Goal: Information Seeking & Learning: Learn about a topic

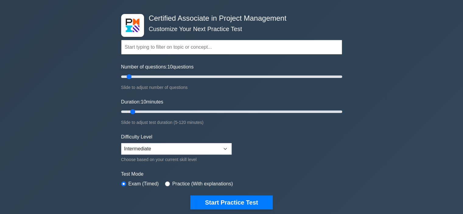
scroll to position [22, 0]
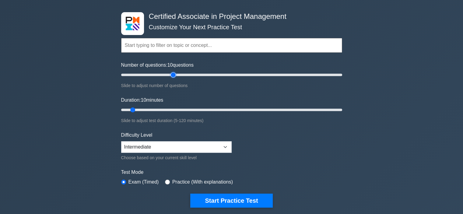
type input "50"
click at [175, 75] on input "Number of questions: 10 questions" at bounding box center [231, 74] width 221 height 7
click at [166, 181] on input "radio" at bounding box center [167, 181] width 5 height 5
radio input "true"
click at [209, 74] on input "Number of questions: 50 questions" at bounding box center [231, 74] width 221 height 7
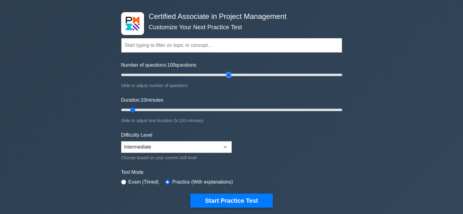
click at [226, 74] on input "Number of questions: 100 questions" at bounding box center [231, 74] width 221 height 7
click at [224, 147] on select "Beginner Intermediate Expert" at bounding box center [176, 147] width 110 height 12
type input "30"
click at [153, 75] on input "Number of questions: 30 questions" at bounding box center [231, 74] width 221 height 7
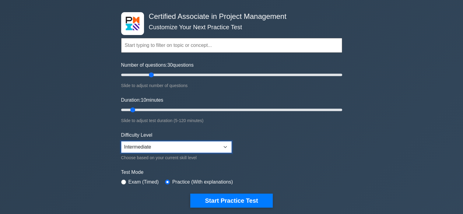
click at [171, 149] on select "Beginner Intermediate Expert" at bounding box center [176, 147] width 110 height 12
select select "expert"
click at [121, 141] on select "Beginner Intermediate Expert" at bounding box center [176, 147] width 110 height 12
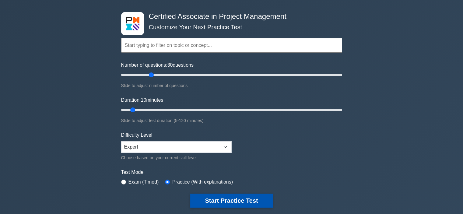
click at [246, 201] on button "Start Practice Test" at bounding box center [231, 200] width 82 height 14
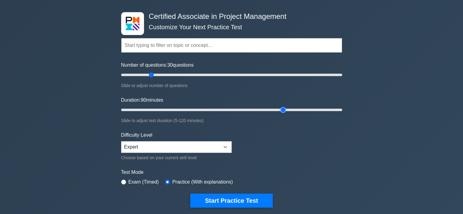
type input "90"
click at [280, 108] on input "Duration: 90 minutes" at bounding box center [231, 109] width 221 height 7
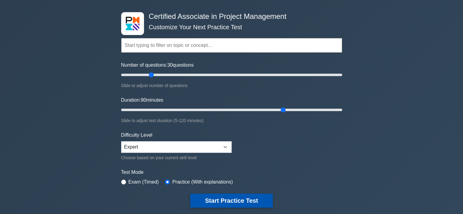
click at [265, 198] on button "Start Practice Test" at bounding box center [231, 200] width 82 height 14
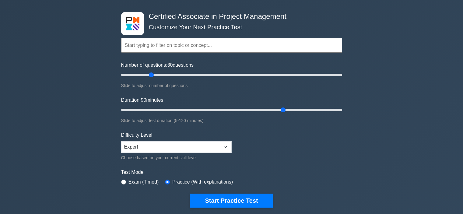
click at [172, 183] on label "Practice (With explanations)" at bounding box center [202, 181] width 61 height 7
click at [130, 181] on label "Exam (Timed)" at bounding box center [143, 181] width 30 height 7
click at [123, 181] on input "radio" at bounding box center [123, 181] width 5 height 5
radio input "true"
click at [165, 179] on input "radio" at bounding box center [167, 181] width 5 height 5
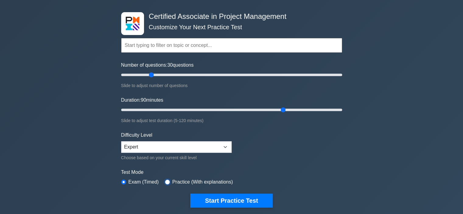
radio input "true"
drag, startPoint x: 283, startPoint y: 108, endPoint x: 78, endPoint y: 114, distance: 204.8
click at [121, 113] on input "Duration: 5 minutes" at bounding box center [231, 109] width 221 height 7
type input "80"
click at [264, 108] on input "Duration: 80 minutes" at bounding box center [231, 109] width 221 height 7
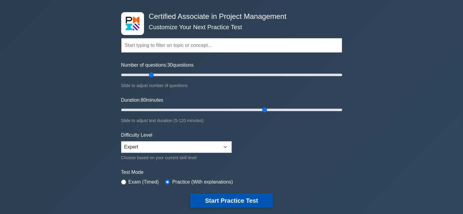
click at [249, 197] on button "Start Practice Test" at bounding box center [231, 200] width 82 height 14
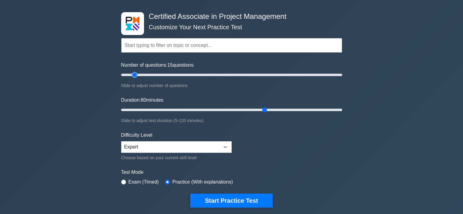
type input "15"
click at [132, 74] on input "Number of questions: 15 questions" at bounding box center [231, 74] width 221 height 7
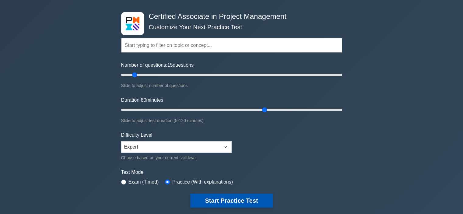
click at [252, 197] on button "Start Practice Test" at bounding box center [231, 200] width 82 height 14
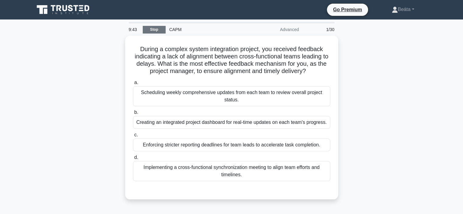
click at [156, 29] on link "Stop" at bounding box center [154, 30] width 23 height 8
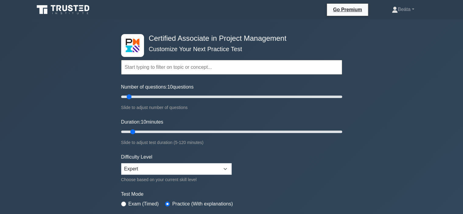
click at [77, 7] on icon at bounding box center [76, 8] width 5 height 6
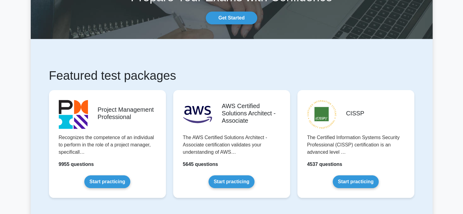
scroll to position [54, 0]
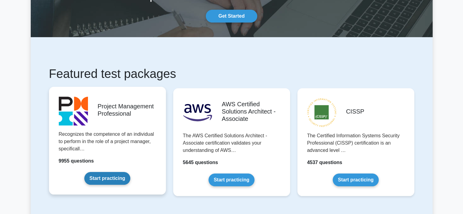
click at [104, 178] on link "Start practicing" at bounding box center [107, 178] width 46 height 13
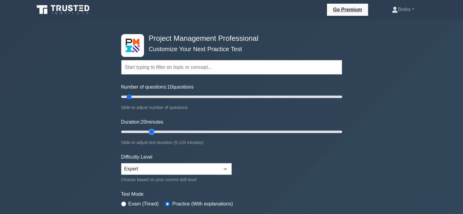
type input "20"
click at [150, 130] on input "Duration: 20 minutes" at bounding box center [231, 131] width 221 height 7
drag, startPoint x: 129, startPoint y: 96, endPoint x: 134, endPoint y: 96, distance: 4.9
type input "15"
click at [134, 96] on input "Number of questions: 15 questions" at bounding box center [231, 96] width 221 height 7
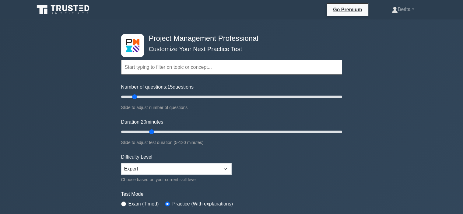
click at [176, 203] on label "Practice (With explanations)" at bounding box center [202, 203] width 61 height 7
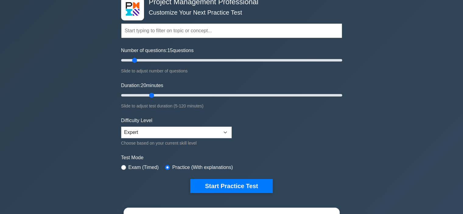
scroll to position [37, 0]
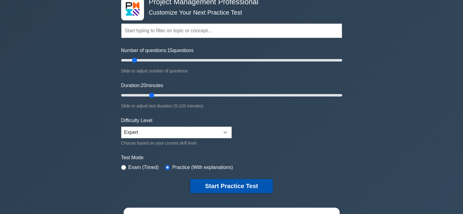
click at [227, 187] on button "Start Practice Test" at bounding box center [231, 186] width 82 height 14
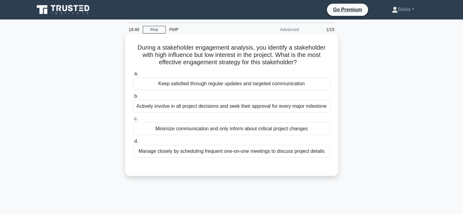
click at [220, 131] on div "Minimize communication and only inform about critical project changes" at bounding box center [231, 128] width 197 height 13
click at [133, 121] on input "c. Minimize communication and only inform about critical project changes" at bounding box center [133, 119] width 0 height 4
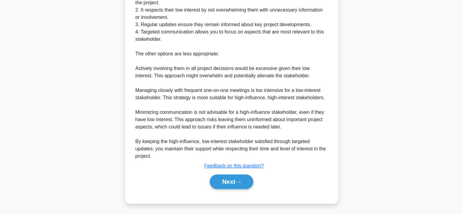
scroll to position [234, 0]
click at [225, 181] on button "Next" at bounding box center [231, 182] width 43 height 15
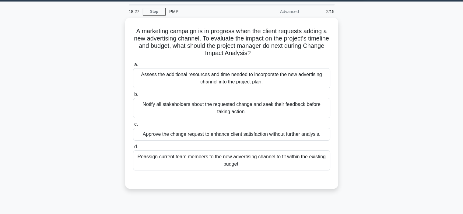
scroll to position [0, 0]
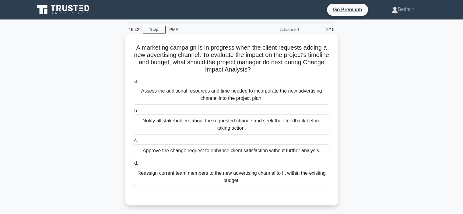
click at [284, 128] on div "Notify all stakeholders about the requested change and seek their feedback befo…" at bounding box center [231, 124] width 197 height 20
click at [133, 113] on input "b. Notify all stakeholders about the requested change and seek their feedback b…" at bounding box center [133, 111] width 0 height 4
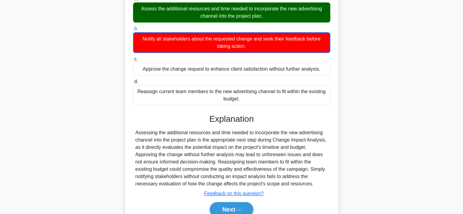
scroll to position [85, 0]
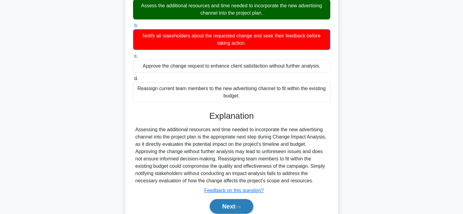
click at [230, 207] on button "Next" at bounding box center [231, 206] width 43 height 15
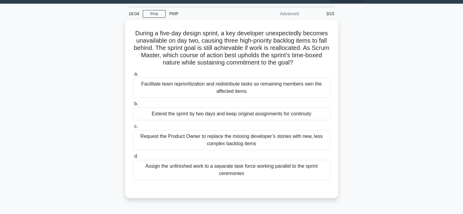
scroll to position [17, 0]
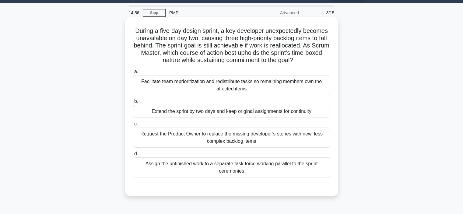
click at [298, 88] on div "Facilitate team reprioritization and redistribute tasks so remaining members ow…" at bounding box center [231, 85] width 197 height 20
click at [133, 74] on input "a. Facilitate team reprioritization and redistribute tasks so remaining members…" at bounding box center [133, 72] width 0 height 4
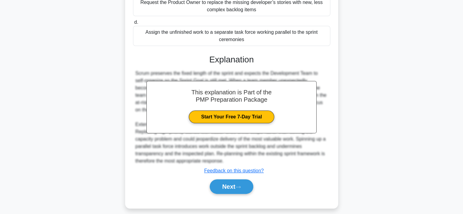
scroll to position [150, 0]
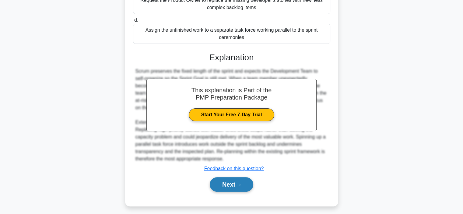
click at [238, 185] on icon at bounding box center [237, 184] width 5 height 3
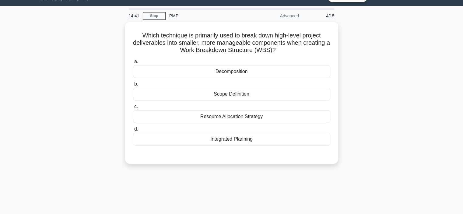
scroll to position [9, 0]
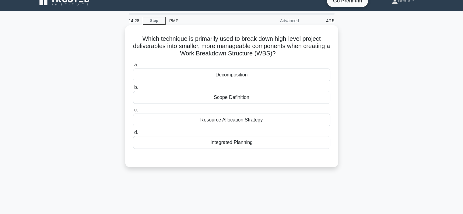
click at [250, 75] on div "Decomposition" at bounding box center [231, 74] width 197 height 13
click at [133, 67] on input "a. Decomposition" at bounding box center [133, 65] width 0 height 4
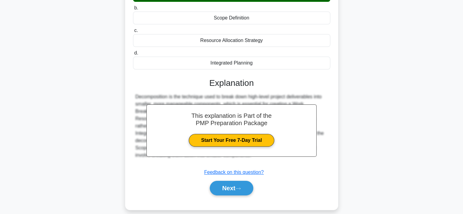
scroll to position [97, 0]
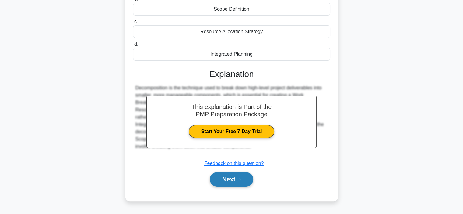
click at [239, 181] on button "Next" at bounding box center [231, 179] width 43 height 15
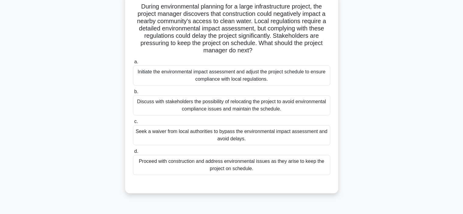
scroll to position [44, 0]
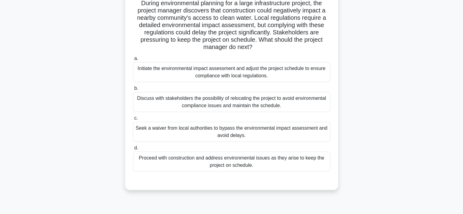
click at [304, 101] on div "Discuss with stakeholders the possibility of relocating the project to avoid en…" at bounding box center [231, 102] width 197 height 20
click at [133, 90] on input "b. Discuss with stakeholders the possibility of relocating the project to avoid…" at bounding box center [133, 88] width 0 height 4
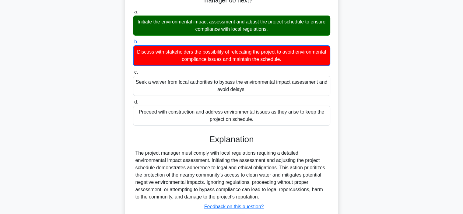
scroll to position [132, 0]
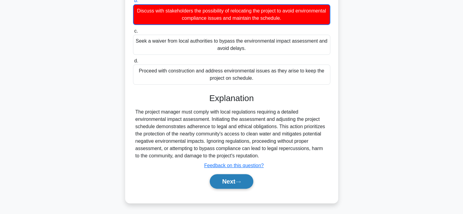
click at [239, 179] on button "Next" at bounding box center [231, 181] width 43 height 15
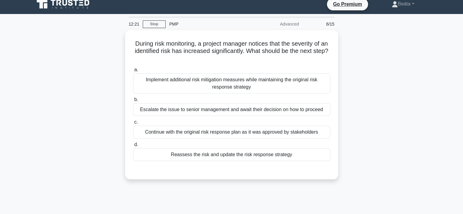
scroll to position [4, 0]
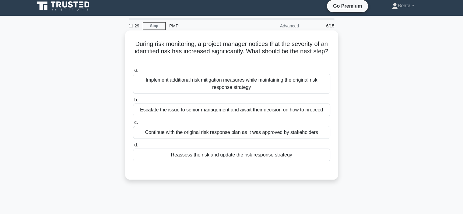
click at [265, 82] on div "Implement additional risk mitigation measures while maintaining the original ri…" at bounding box center [231, 84] width 197 height 20
click at [133, 72] on input "a. Implement additional risk mitigation measures while maintaining the original…" at bounding box center [133, 70] width 0 height 4
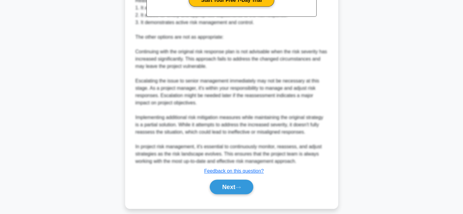
scroll to position [242, 0]
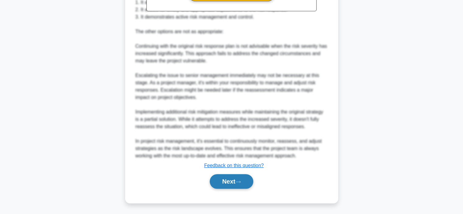
click at [222, 181] on button "Next" at bounding box center [231, 181] width 43 height 15
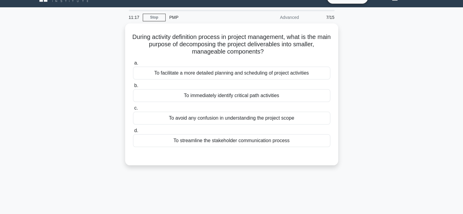
scroll to position [12, 0]
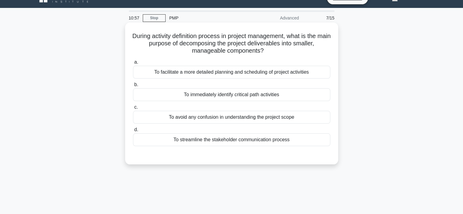
click at [282, 71] on div "To facilitate a more detailed planning and scheduling of project activities" at bounding box center [231, 72] width 197 height 13
click at [133, 64] on input "a. To facilitate a more detailed planning and scheduling of project activities" at bounding box center [133, 62] width 0 height 4
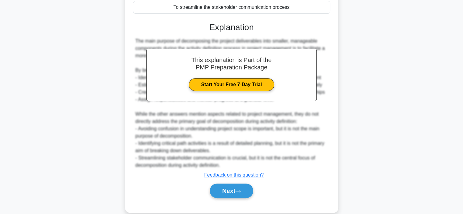
scroll to position [153, 0]
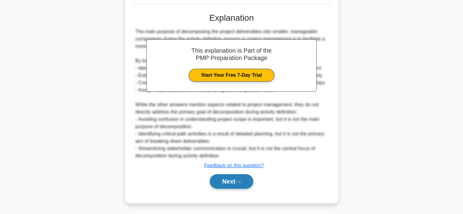
click at [231, 183] on button "Next" at bounding box center [231, 181] width 43 height 15
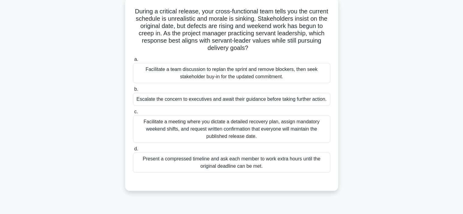
scroll to position [34, 0]
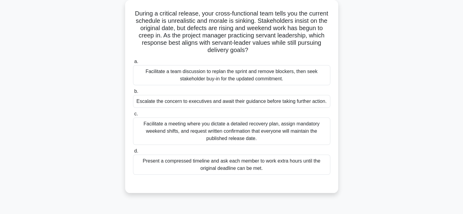
click at [252, 74] on div "Facilitate a team discussion to replan the sprint and remove blockers, then see…" at bounding box center [231, 75] width 197 height 20
click at [133, 64] on input "a. Facilitate a team discussion to replan the sprint and remove blockers, then …" at bounding box center [133, 62] width 0 height 4
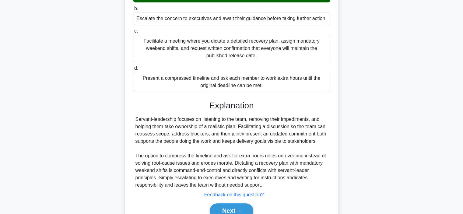
scroll to position [146, 0]
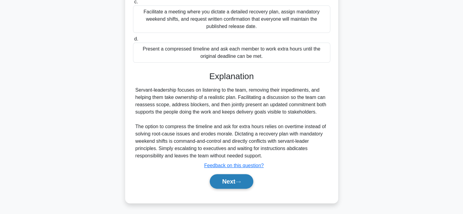
click at [229, 183] on button "Next" at bounding box center [231, 181] width 43 height 15
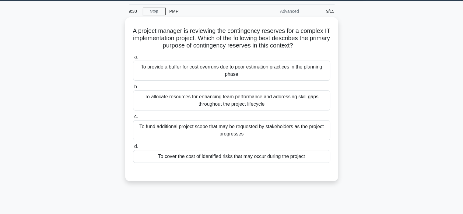
scroll to position [0, 0]
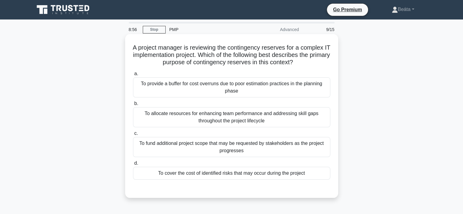
click at [258, 176] on div "To cover the cost of identified risks that may occur during the project" at bounding box center [231, 173] width 197 height 13
click at [133, 165] on input "d. To cover the cost of identified risks that may occur during the project" at bounding box center [133, 163] width 0 height 4
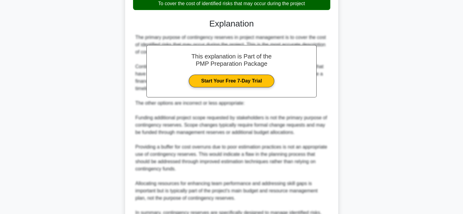
scroll to position [234, 0]
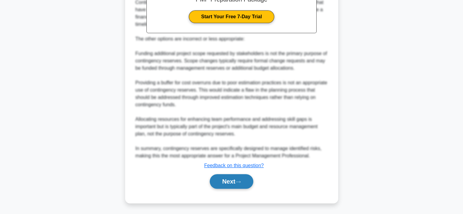
click at [234, 182] on button "Next" at bounding box center [231, 181] width 43 height 15
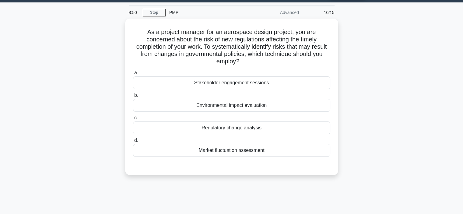
scroll to position [16, 0]
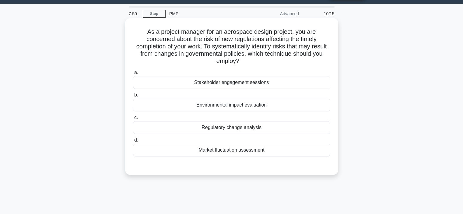
click at [260, 102] on div "Environmental impact evaluation" at bounding box center [231, 105] width 197 height 13
click at [133, 97] on input "b. Environmental impact evaluation" at bounding box center [133, 95] width 0 height 4
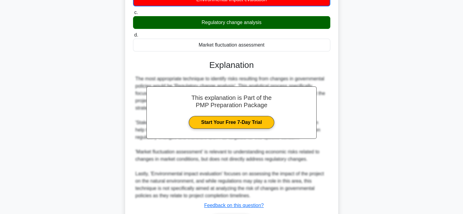
scroll to position [154, 0]
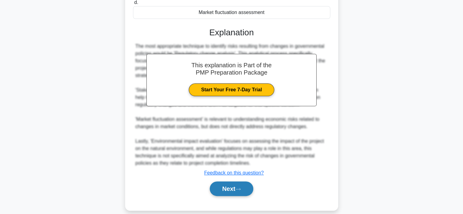
click at [241, 187] on icon at bounding box center [237, 188] width 5 height 3
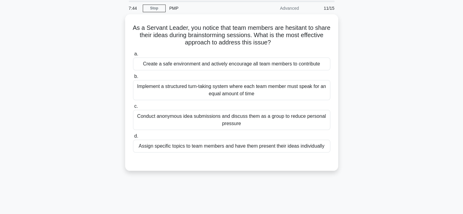
scroll to position [20, 0]
click at [270, 121] on div "Conduct anonymous idea submissions and discuss them as a group to reduce person…" at bounding box center [231, 120] width 197 height 20
click at [133, 108] on input "c. Conduct anonymous idea submissions and discuss them as a group to reduce per…" at bounding box center [133, 106] width 0 height 4
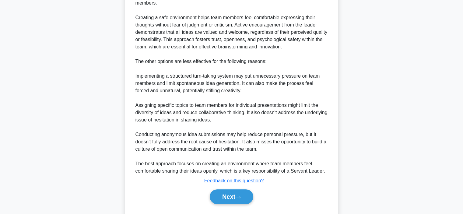
scroll to position [234, 0]
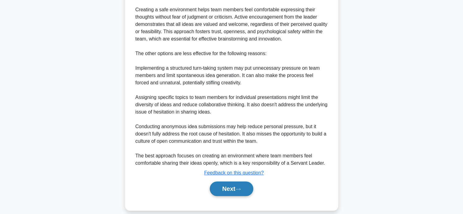
click at [242, 183] on button "Next" at bounding box center [231, 188] width 43 height 15
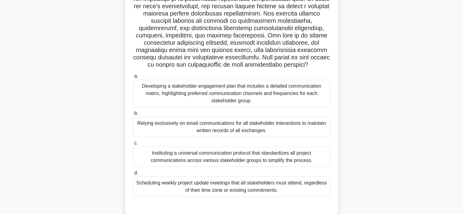
scroll to position [110, 0]
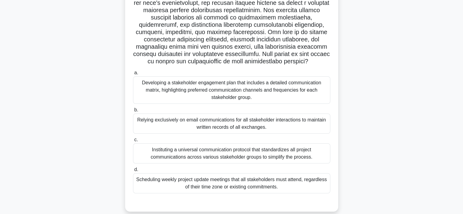
click at [268, 95] on div "Developing a stakeholder engagement plan that includes a detailed communication…" at bounding box center [231, 89] width 197 height 27
click at [133, 75] on input "a. Developing a stakeholder engagement plan that includes a detailed communicat…" at bounding box center [133, 73] width 0 height 4
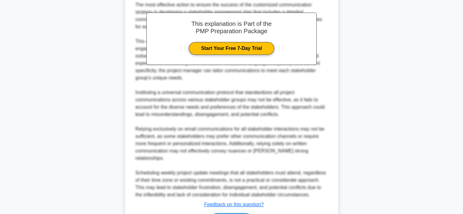
scroll to position [358, 0]
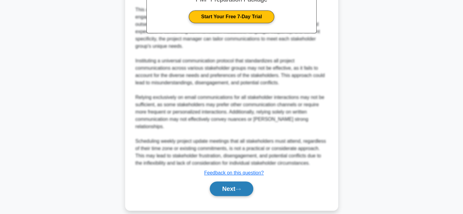
click at [227, 181] on button "Next" at bounding box center [231, 188] width 43 height 15
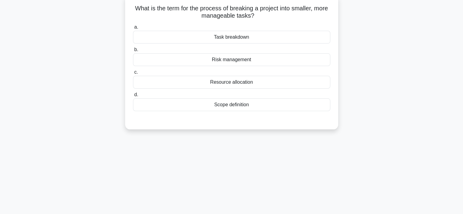
scroll to position [0, 0]
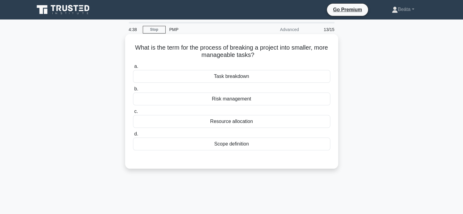
click at [268, 75] on div "Task breakdown" at bounding box center [231, 76] width 197 height 13
click at [133, 68] on input "a. Task breakdown" at bounding box center [133, 66] width 0 height 4
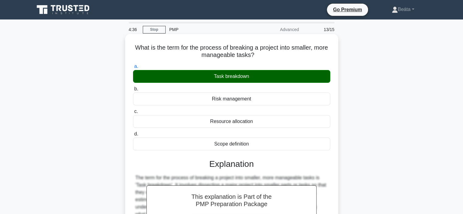
scroll to position [115, 0]
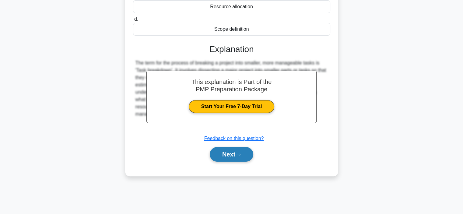
click at [220, 154] on button "Next" at bounding box center [231, 154] width 43 height 15
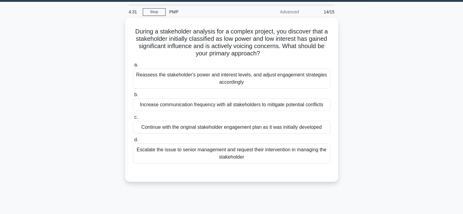
scroll to position [17, 0]
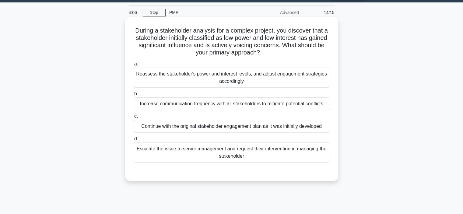
click at [250, 74] on div "Reassess the stakeholder's power and interest levels, and adjust engagement str…" at bounding box center [231, 78] width 197 height 20
click at [133, 66] on input "a. Reassess the stakeholder's power and interest levels, and adjust engagement …" at bounding box center [133, 64] width 0 height 4
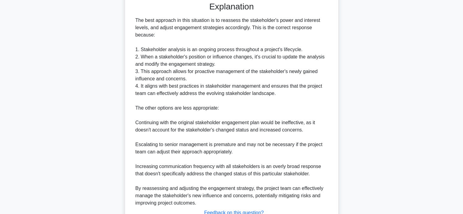
scroll to position [234, 0]
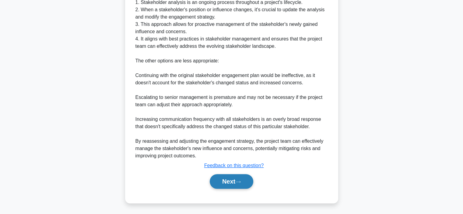
click at [235, 185] on button "Next" at bounding box center [231, 181] width 43 height 15
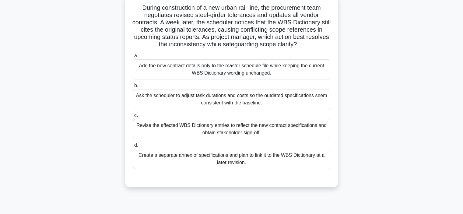
scroll to position [49, 0]
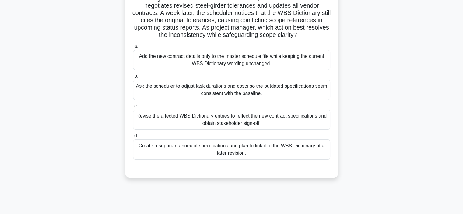
click at [293, 121] on div "Revise the affected WBS Dictionary entries to reflect the new contract specific…" at bounding box center [231, 120] width 197 height 20
click at [133, 108] on input "c. Revise the affected WBS Dictionary entries to reflect the new contract speci…" at bounding box center [133, 106] width 0 height 4
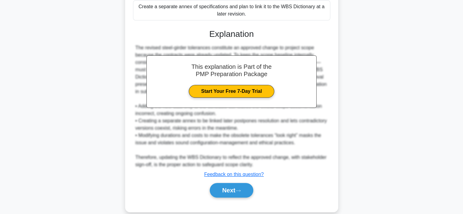
scroll to position [197, 0]
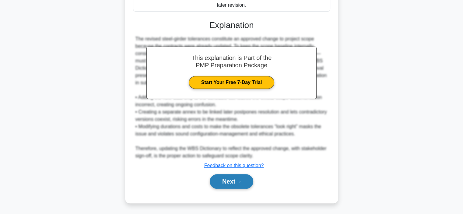
click at [230, 186] on button "Next" at bounding box center [231, 181] width 43 height 15
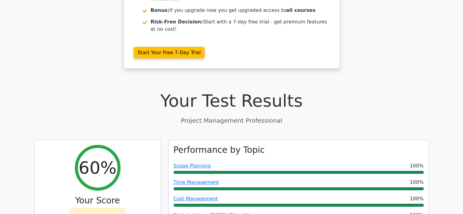
scroll to position [135, 0]
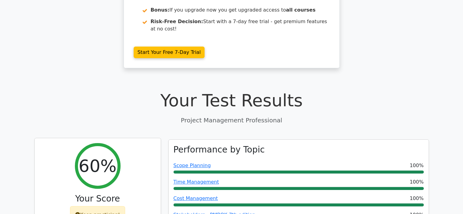
click at [92, 206] on div "Keep practicing!" at bounding box center [97, 215] width 55 height 18
click at [80, 212] on icon at bounding box center [77, 214] width 5 height 5
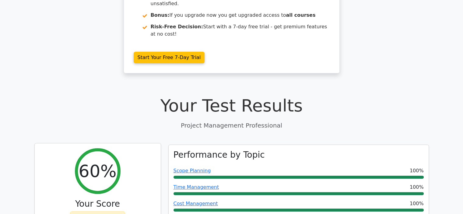
scroll to position [0, 0]
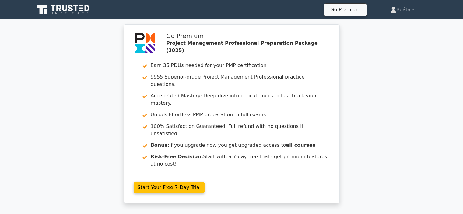
click at [76, 9] on icon at bounding box center [76, 8] width 5 height 6
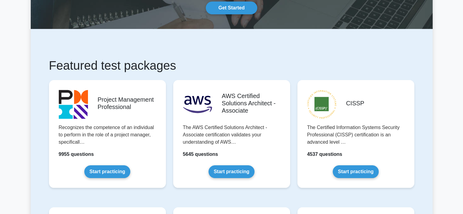
scroll to position [68, 0]
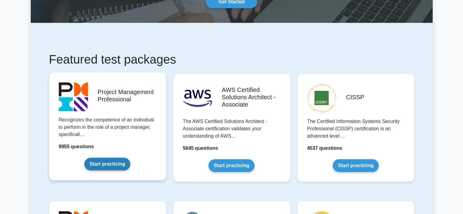
click at [103, 165] on link "Start practicing" at bounding box center [107, 164] width 46 height 13
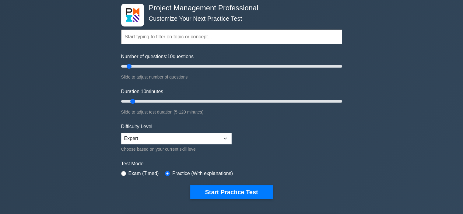
scroll to position [32, 0]
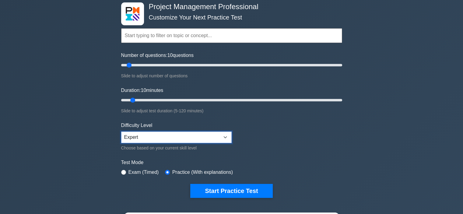
click at [198, 134] on select "Beginner Intermediate Expert" at bounding box center [176, 137] width 110 height 12
select select "intermediate"
click at [121, 131] on select "Beginner Intermediate Expert" at bounding box center [176, 137] width 110 height 12
type input "80"
click at [268, 99] on input "Duration: 80 minutes" at bounding box center [231, 99] width 221 height 7
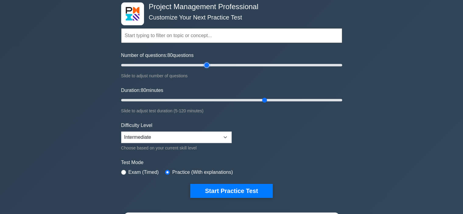
type input "80"
click at [204, 64] on input "Number of questions: 80 questions" at bounding box center [231, 64] width 221 height 7
type input "120"
click at [338, 99] on input "Duration: 120 minutes" at bounding box center [231, 99] width 221 height 7
click at [170, 171] on div "Practice (With explanations)" at bounding box center [199, 172] width 68 height 7
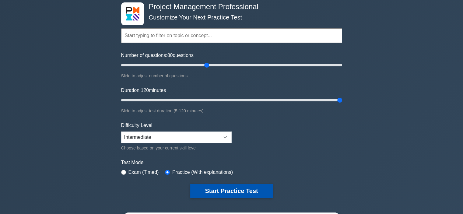
click at [208, 189] on button "Start Practice Test" at bounding box center [231, 191] width 82 height 14
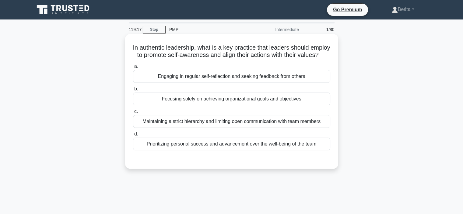
click at [237, 83] on div "Engaging in regular self-reflection and seeking feedback from others" at bounding box center [231, 76] width 197 height 13
click at [133, 68] on input "a. Engaging in regular self-reflection and seeking feedback from others" at bounding box center [133, 66] width 0 height 4
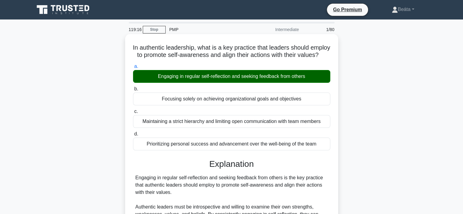
scroll to position [161, 0]
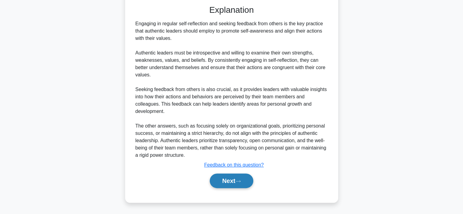
click at [228, 182] on button "Next" at bounding box center [231, 180] width 43 height 15
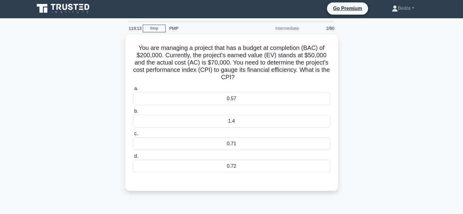
scroll to position [0, 0]
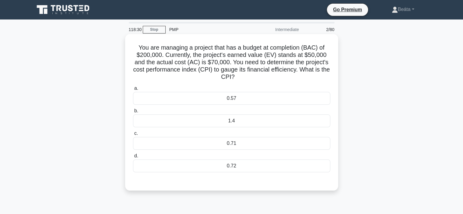
click at [214, 146] on div "0.71" at bounding box center [231, 143] width 197 height 13
click at [133, 135] on input "c. 0.71" at bounding box center [133, 133] width 0 height 4
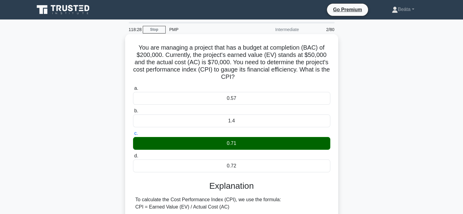
scroll to position [131, 0]
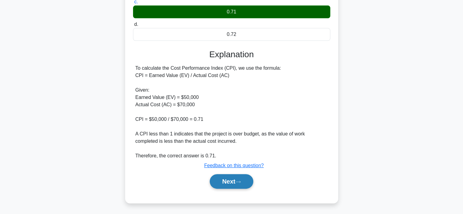
click at [224, 181] on button "Next" at bounding box center [231, 181] width 43 height 15
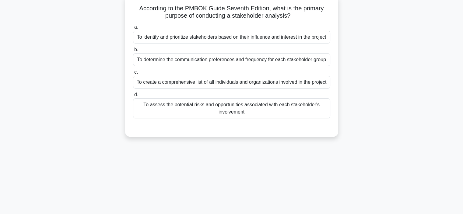
scroll to position [0, 0]
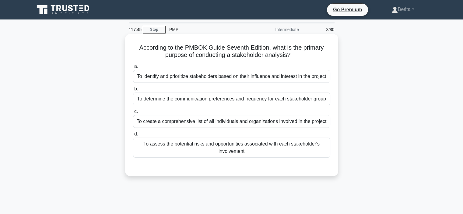
click at [221, 120] on div "To create a comprehensive list of all individuals and organizations involved in…" at bounding box center [231, 121] width 197 height 13
click at [133, 113] on input "c. To create a comprehensive list of all individuals and organizations involved…" at bounding box center [133, 112] width 0 height 4
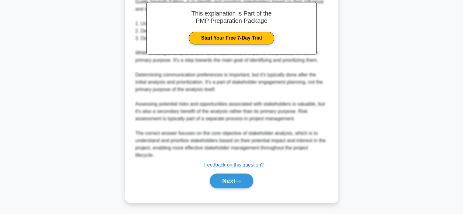
scroll to position [205, 0]
click at [226, 181] on button "Next" at bounding box center [231, 180] width 43 height 15
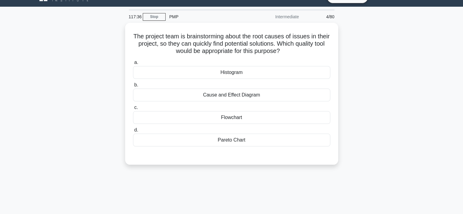
scroll to position [0, 0]
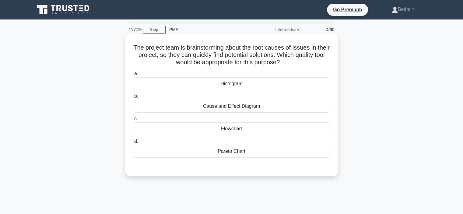
click at [251, 106] on div "Cause and Effect Diagram" at bounding box center [231, 106] width 197 height 13
click at [133, 98] on input "b. Cause and Effect Diagram" at bounding box center [133, 96] width 0 height 4
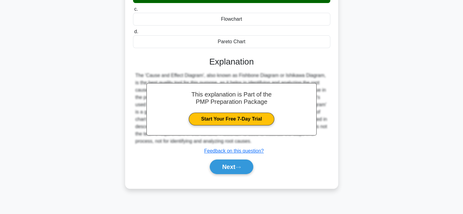
scroll to position [115, 0]
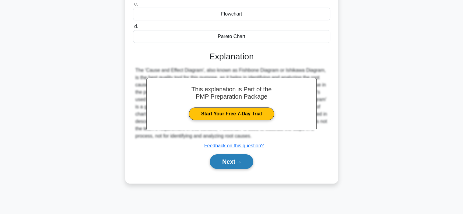
click at [225, 160] on button "Next" at bounding box center [231, 161] width 43 height 15
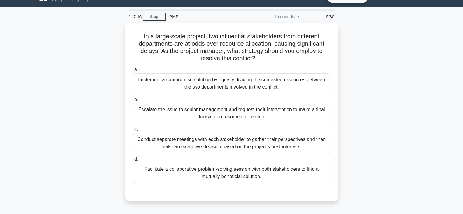
scroll to position [0, 0]
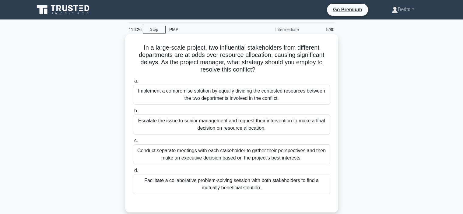
click at [249, 188] on div "Facilitate a collaborative problem-solving session with both stakeholders to fi…" at bounding box center [231, 184] width 197 height 20
click at [133, 172] on input "d. Facilitate a collaborative problem-solving session with both stakeholders to…" at bounding box center [133, 171] width 0 height 4
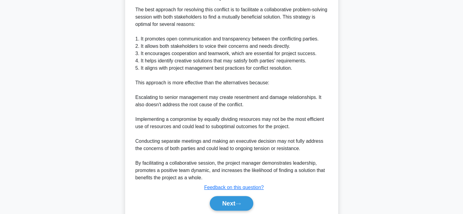
scroll to position [234, 0]
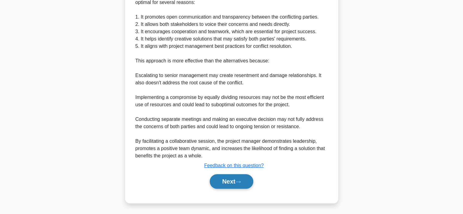
click at [229, 182] on button "Next" at bounding box center [231, 181] width 43 height 15
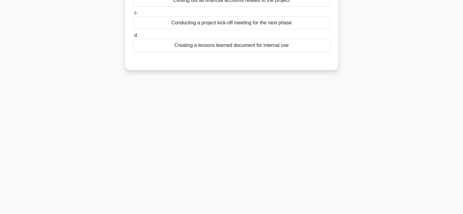
scroll to position [0, 0]
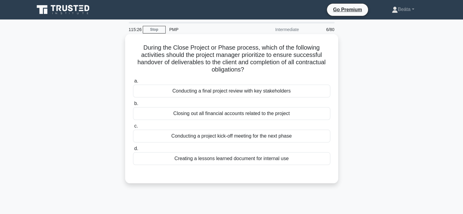
click at [269, 113] on div "Closing out all financial accounts related to the project" at bounding box center [231, 113] width 197 height 13
click at [133, 106] on input "b. Closing out all financial accounts related to the project" at bounding box center [133, 104] width 0 height 4
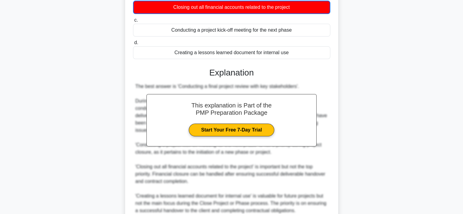
scroll to position [161, 0]
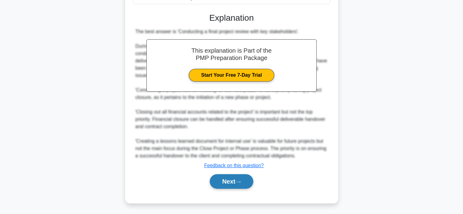
click at [222, 186] on button "Next" at bounding box center [231, 181] width 43 height 15
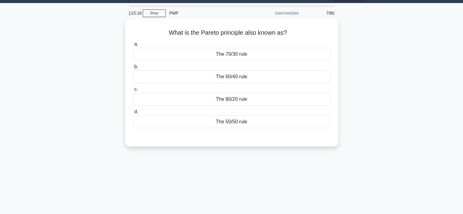
scroll to position [0, 0]
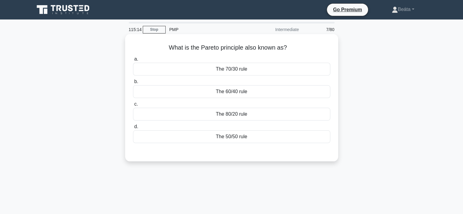
click at [236, 115] on div "The 80/20 rule" at bounding box center [231, 114] width 197 height 13
click at [133, 106] on input "c. The 80/20 rule" at bounding box center [133, 104] width 0 height 4
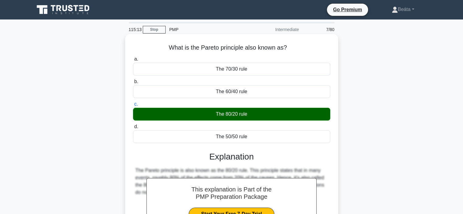
scroll to position [115, 0]
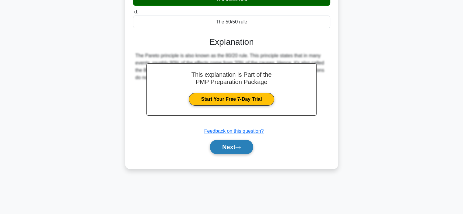
click at [223, 149] on button "Next" at bounding box center [231, 147] width 43 height 15
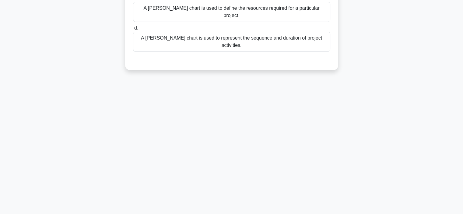
scroll to position [0, 0]
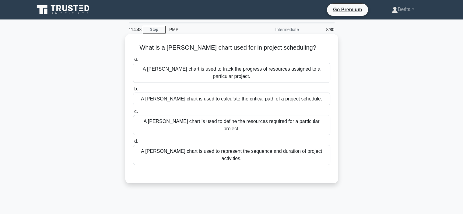
click at [221, 145] on div "A [PERSON_NAME] chart is used to represent the sequence and duration of project…" at bounding box center [231, 155] width 197 height 20
click at [133, 139] on input "d. A [PERSON_NAME] chart is used to represent the sequence and duration of proj…" at bounding box center [133, 141] width 0 height 4
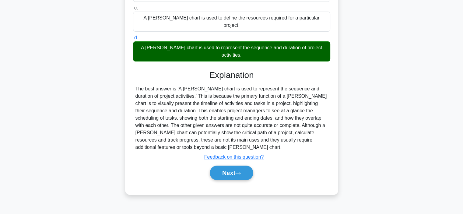
scroll to position [115, 0]
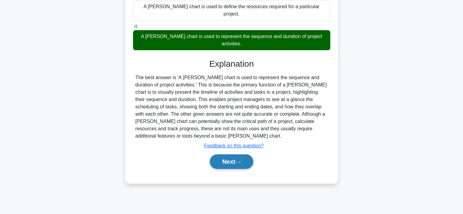
click at [232, 154] on button "Next" at bounding box center [231, 161] width 43 height 15
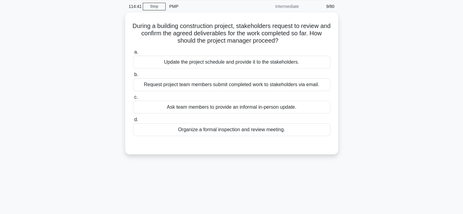
scroll to position [23, 0]
click at [226, 62] on div "Update the project schedule and provide it to the stakeholders." at bounding box center [231, 61] width 197 height 13
click at [133, 53] on input "a. Update the project schedule and provide it to the stakeholders." at bounding box center [133, 51] width 0 height 4
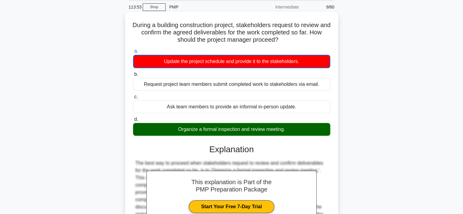
scroll to position [115, 0]
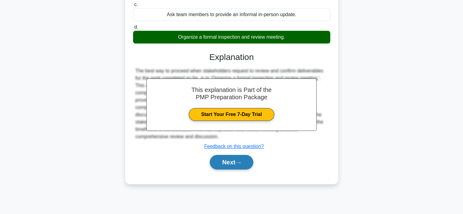
click at [232, 166] on button "Next" at bounding box center [231, 162] width 43 height 15
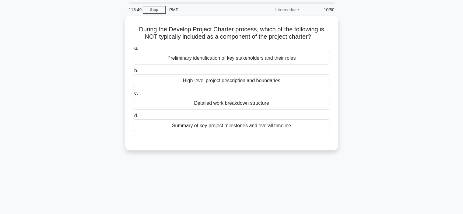
scroll to position [0, 0]
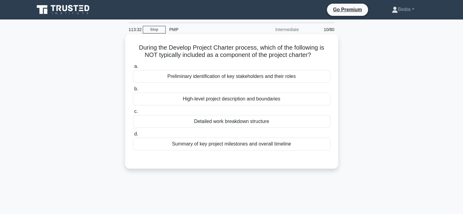
click at [232, 122] on div "Detailed work breakdown structure" at bounding box center [231, 121] width 197 height 13
click at [133, 113] on input "c. Detailed work breakdown structure" at bounding box center [133, 112] width 0 height 4
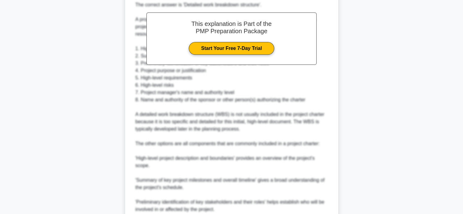
scroll to position [256, 0]
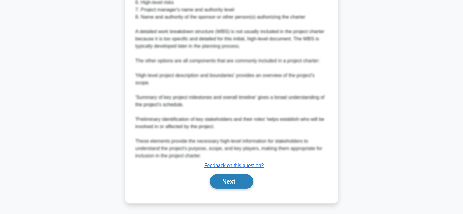
click at [224, 177] on button "Next" at bounding box center [231, 181] width 43 height 15
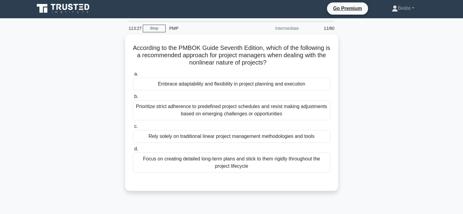
scroll to position [0, 0]
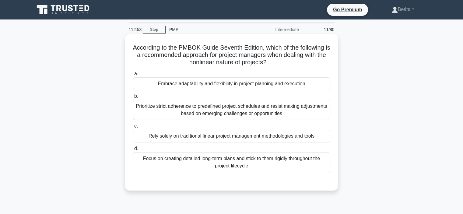
click at [230, 84] on div "Embrace adaptability and flexibility in project planning and execution" at bounding box center [231, 83] width 197 height 13
click at [133, 76] on input "a. Embrace adaptability and flexibility in project planning and execution" at bounding box center [133, 74] width 0 height 4
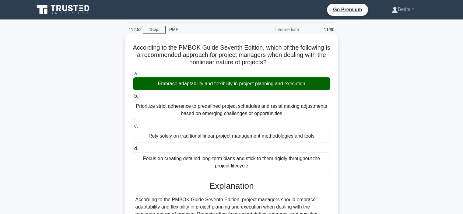
scroll to position [115, 0]
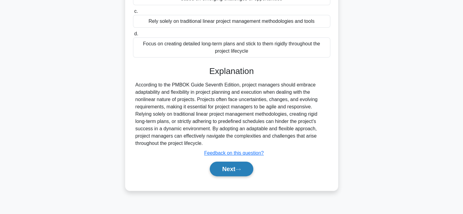
click at [221, 166] on button "Next" at bounding box center [231, 169] width 43 height 15
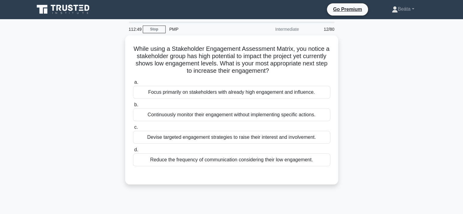
scroll to position [0, 0]
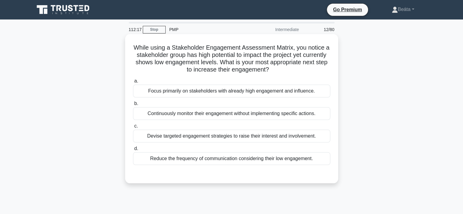
click at [228, 133] on div "Devise targeted engagement strategies to raise their interest and involvement." at bounding box center [231, 136] width 197 height 13
click at [133, 128] on input "c. Devise targeted engagement strategies to raise their interest and involvemen…" at bounding box center [133, 126] width 0 height 4
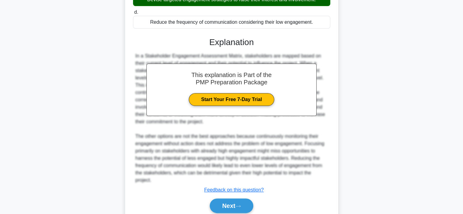
scroll to position [161, 0]
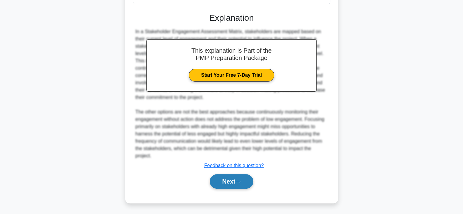
click at [221, 181] on button "Next" at bounding box center [231, 181] width 43 height 15
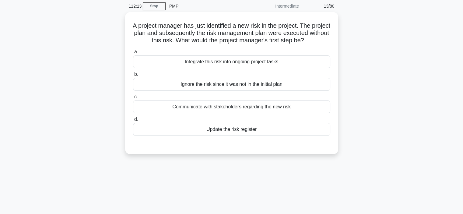
scroll to position [0, 0]
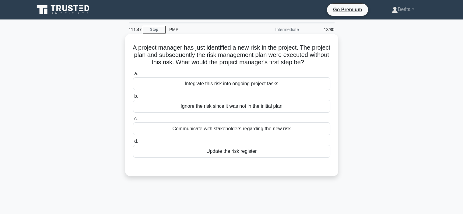
click at [223, 158] on div "Update the risk register" at bounding box center [231, 151] width 197 height 13
click at [133, 143] on input "d. Update the risk register" at bounding box center [133, 141] width 0 height 4
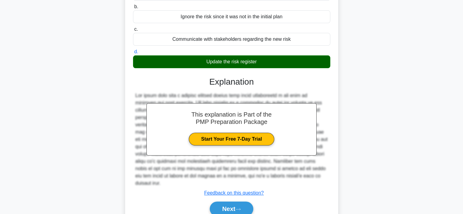
scroll to position [117, 0]
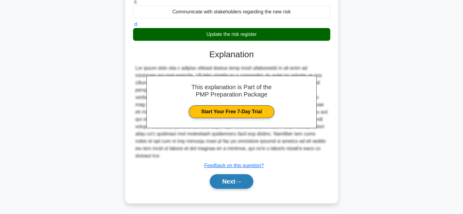
click at [225, 184] on button "Next" at bounding box center [231, 181] width 43 height 15
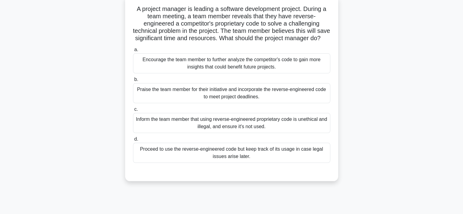
scroll to position [39, 0]
click at [215, 129] on div "Inform the team member that using reverse-engineered proprietary code is unethi…" at bounding box center [231, 122] width 197 height 20
click at [133, 111] on input "c. Inform the team member that using reverse-engineered proprietary code is une…" at bounding box center [133, 109] width 0 height 4
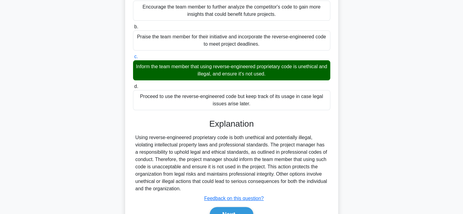
scroll to position [131, 0]
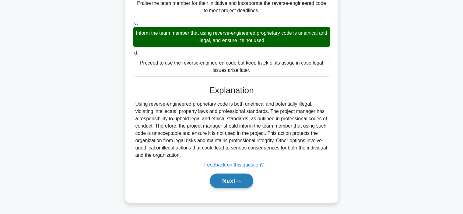
click at [219, 183] on button "Next" at bounding box center [231, 180] width 43 height 15
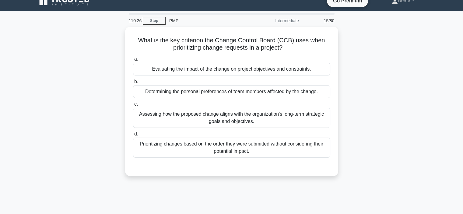
scroll to position [0, 0]
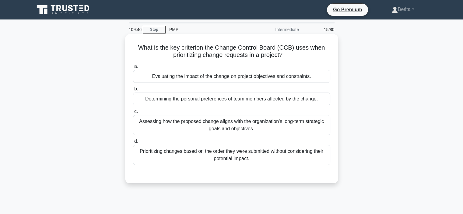
click at [276, 79] on div "Evaluating the impact of the change on project objectives and constraints." at bounding box center [231, 76] width 197 height 13
click at [133, 68] on input "a. Evaluating the impact of the change on project objectives and constraints." at bounding box center [133, 66] width 0 height 4
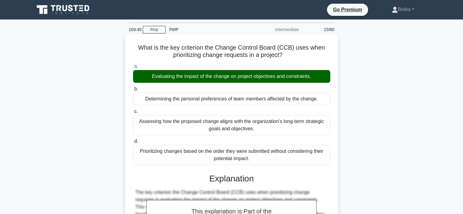
scroll to position [115, 0]
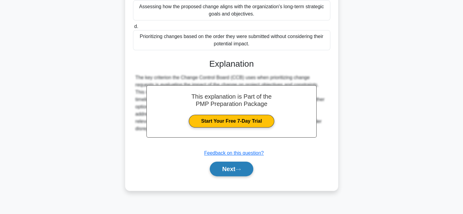
click at [239, 173] on button "Next" at bounding box center [231, 169] width 43 height 15
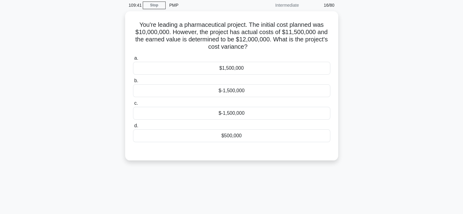
scroll to position [24, 0]
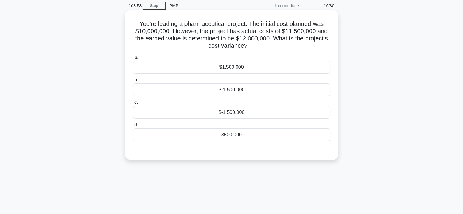
click at [228, 133] on div "$500,000" at bounding box center [231, 134] width 197 height 13
click at [133, 127] on input "d. $500,000" at bounding box center [133, 125] width 0 height 4
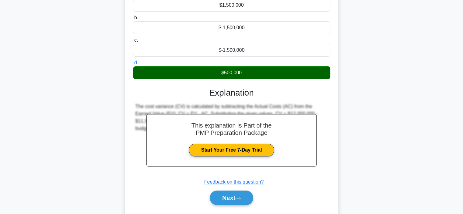
scroll to position [115, 0]
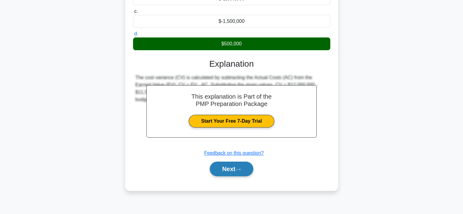
click at [220, 171] on button "Next" at bounding box center [231, 169] width 43 height 15
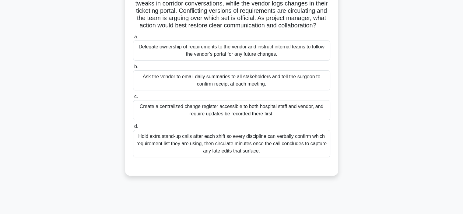
scroll to position [52, 0]
click at [293, 109] on div "Create a centralized change register accessible to both hospital staff and vend…" at bounding box center [231, 110] width 197 height 20
click at [133, 98] on input "c. Create a centralized change register accessible to both hospital staff and v…" at bounding box center [133, 96] width 0 height 4
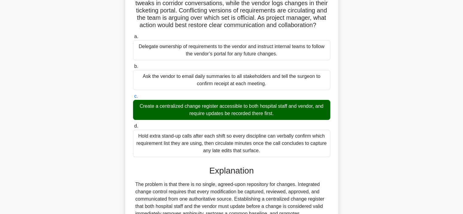
scroll to position [168, 0]
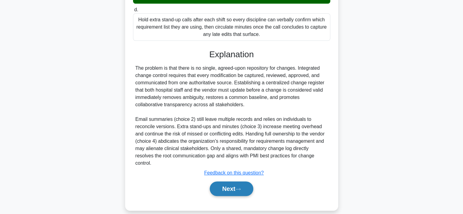
click at [229, 183] on button "Next" at bounding box center [231, 188] width 43 height 15
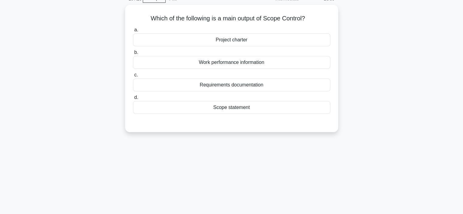
scroll to position [0, 0]
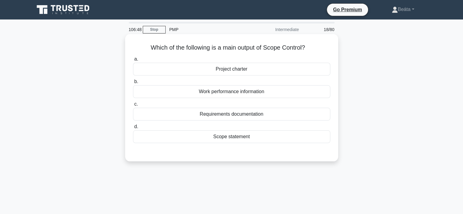
click at [233, 136] on div "Scope statement" at bounding box center [231, 136] width 197 height 13
click at [133, 129] on input "d. Scope statement" at bounding box center [133, 127] width 0 height 4
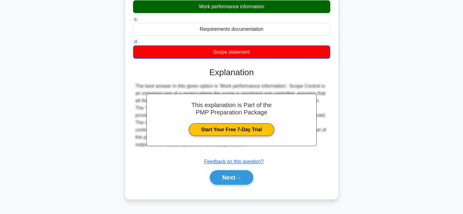
scroll to position [115, 0]
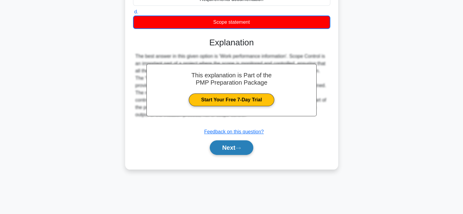
click at [231, 148] on button "Next" at bounding box center [231, 147] width 43 height 15
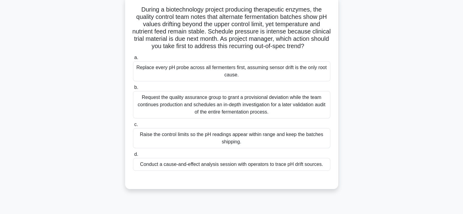
scroll to position [40, 0]
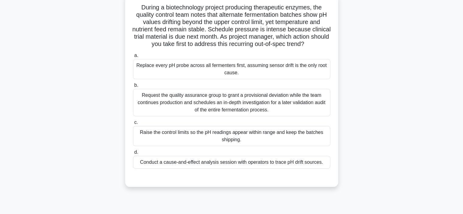
click at [253, 169] on div "Conduct a cause-and-effect analysis session with operators to trace pH drift so…" at bounding box center [231, 162] width 197 height 13
click at [133, 154] on input "d. Conduct a cause-and-effect analysis session with operators to trace pH drift…" at bounding box center [133, 152] width 0 height 4
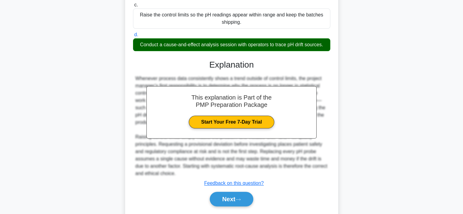
scroll to position [183, 0]
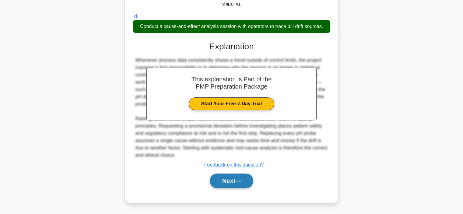
click at [245, 183] on button "Next" at bounding box center [231, 180] width 43 height 15
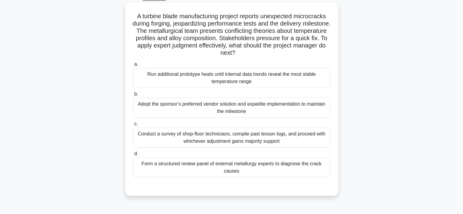
scroll to position [31, 0]
click at [285, 170] on div "Form a structured review panel of external metallurgy experts to diagnose the c…" at bounding box center [231, 168] width 197 height 20
click at [133, 156] on input "d. Form a structured review panel of external metallurgy experts to diagnose th…" at bounding box center [133, 154] width 0 height 4
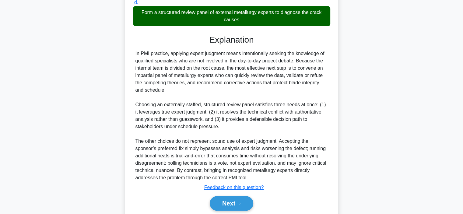
scroll to position [204, 0]
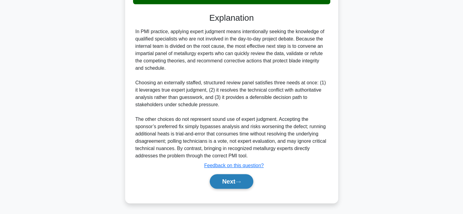
click at [231, 181] on button "Next" at bounding box center [231, 181] width 43 height 15
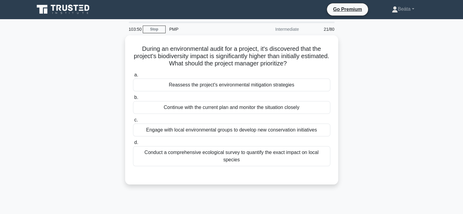
scroll to position [0, 0]
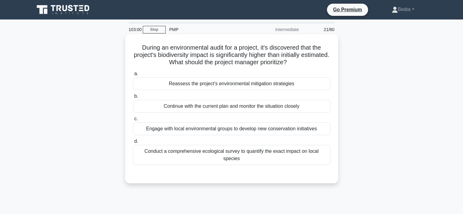
click at [230, 153] on div "Conduct a comprehensive ecological survey to quantify the exact impact on local…" at bounding box center [231, 155] width 197 height 20
click at [133, 143] on input "d. Conduct a comprehensive ecological survey to quantify the exact impact on lo…" at bounding box center [133, 141] width 0 height 4
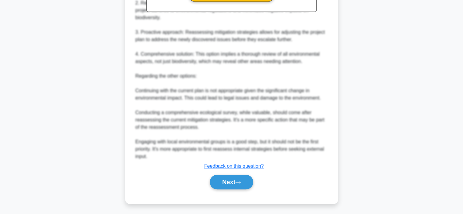
scroll to position [241, 0]
click at [228, 180] on button "Next" at bounding box center [231, 182] width 43 height 15
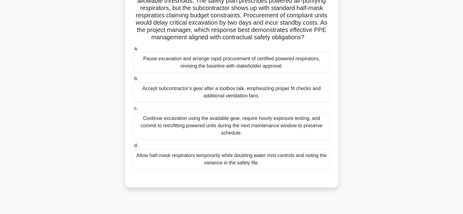
scroll to position [57, 0]
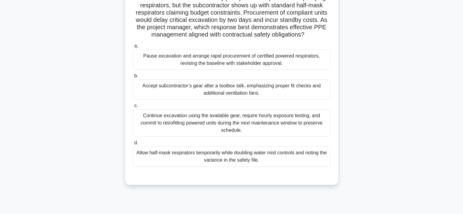
click at [249, 64] on div "Pause excavation and arrange rapid procurement of certified powered respirators…" at bounding box center [231, 60] width 197 height 20
click at [133, 48] on input "a. Pause excavation and arrange rapid procurement of certified powered respirat…" at bounding box center [133, 46] width 0 height 4
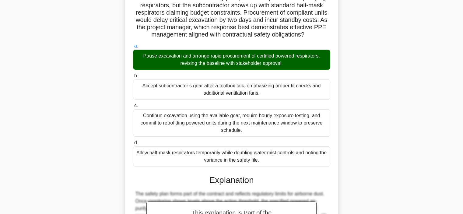
scroll to position [197, 0]
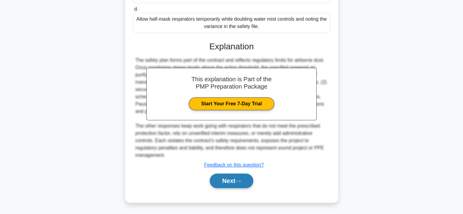
click at [214, 183] on button "Next" at bounding box center [231, 180] width 43 height 15
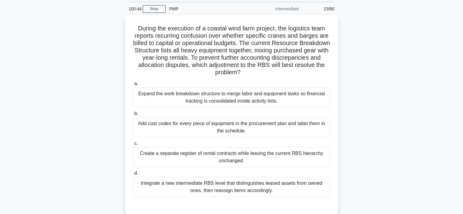
scroll to position [20, 0]
click at [214, 183] on div "Integrate a new intermediate RBS level that distinguishes leased assets from ow…" at bounding box center [231, 187] width 197 height 20
click at [133, 176] on input "d. Integrate a new intermediate RBS level that distinguishes leased assets from…" at bounding box center [133, 174] width 0 height 4
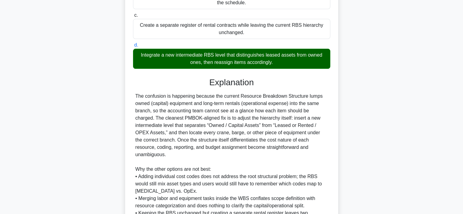
scroll to position [212, 0]
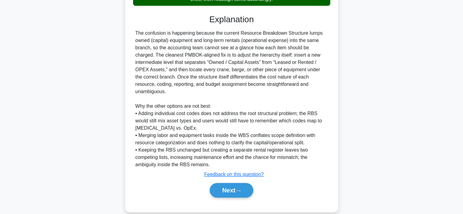
click at [214, 183] on button "Next" at bounding box center [231, 190] width 43 height 15
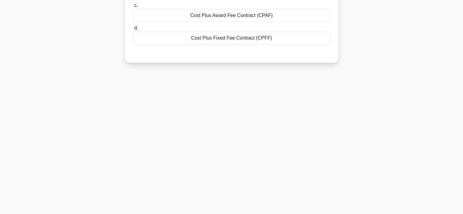
scroll to position [0, 0]
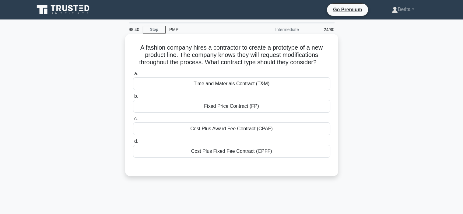
click at [219, 84] on div "Time and Materials Contract (T&M)" at bounding box center [231, 83] width 197 height 13
click at [133, 76] on input "a. Time and Materials Contract (T&M)" at bounding box center [133, 74] width 0 height 4
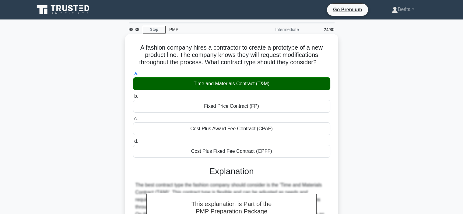
scroll to position [115, 0]
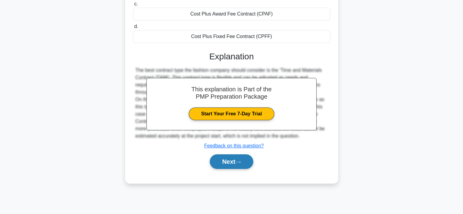
click at [217, 161] on button "Next" at bounding box center [231, 161] width 43 height 15
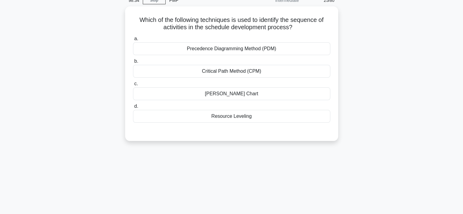
scroll to position [28, 0]
click at [231, 96] on div "[PERSON_NAME] Chart" at bounding box center [231, 93] width 197 height 13
click at [133, 85] on input "[PERSON_NAME] Chart" at bounding box center [133, 83] width 0 height 4
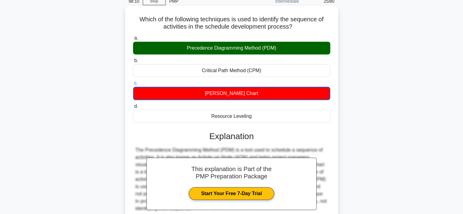
scroll to position [115, 0]
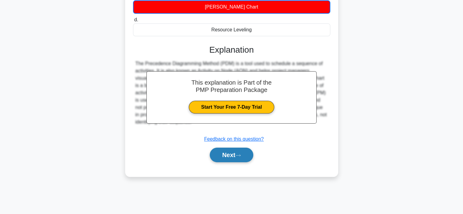
click at [218, 156] on button "Next" at bounding box center [231, 155] width 43 height 15
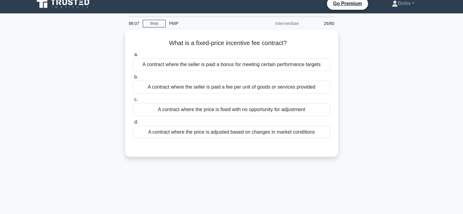
scroll to position [0, 0]
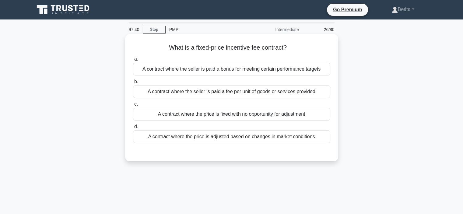
click at [230, 71] on div "A contract where the seller is paid a bonus for meeting certain performance tar…" at bounding box center [231, 69] width 197 height 13
click at [133, 61] on input "a. A contract where the seller is paid a bonus for meeting certain performance …" at bounding box center [133, 59] width 0 height 4
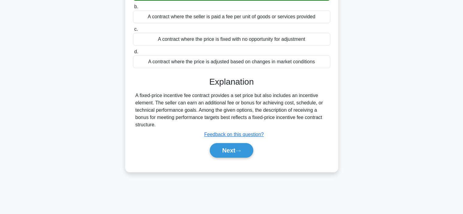
scroll to position [115, 0]
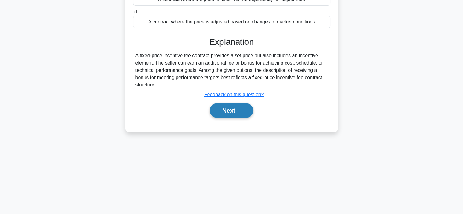
click at [224, 111] on button "Next" at bounding box center [231, 110] width 43 height 15
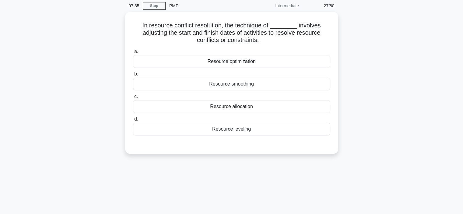
scroll to position [23, 0]
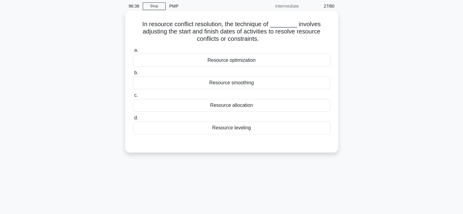
click at [223, 84] on div "Resource smoothing" at bounding box center [231, 82] width 197 height 13
click at [133, 75] on input "b. Resource smoothing" at bounding box center [133, 73] width 0 height 4
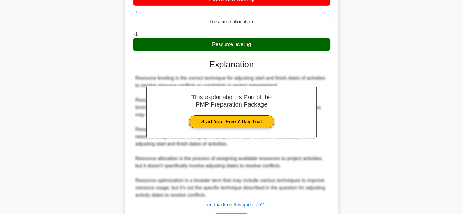
scroll to position [147, 0]
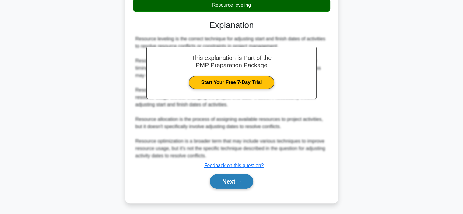
click at [229, 182] on button "Next" at bounding box center [231, 181] width 43 height 15
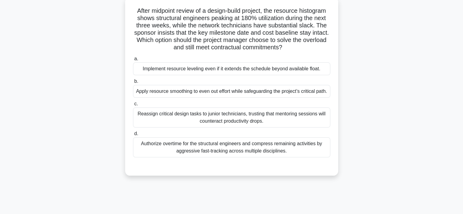
scroll to position [38, 0]
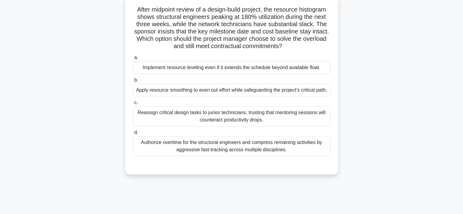
click at [255, 156] on div "Authorize overtime for the structural engineers and compress remaining activiti…" at bounding box center [231, 146] width 197 height 20
click at [133, 134] on input "d. Authorize overtime for the structural engineers and compress remaining activ…" at bounding box center [133, 132] width 0 height 4
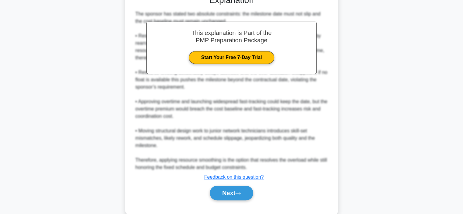
scroll to position [227, 0]
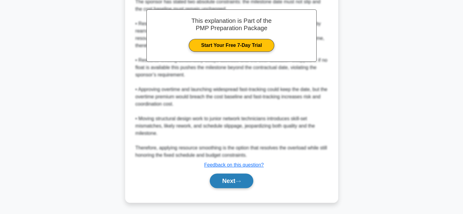
click at [219, 181] on button "Next" at bounding box center [231, 180] width 43 height 15
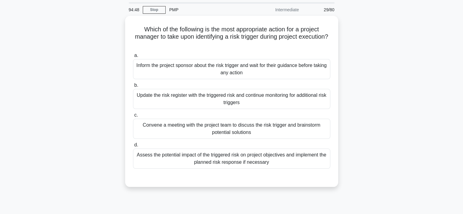
scroll to position [16, 0]
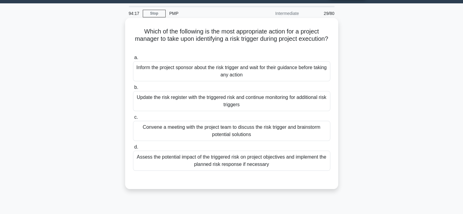
click at [290, 159] on div "Assess the potential impact of the triggered risk on project objectives and imp…" at bounding box center [231, 161] width 197 height 20
click at [133, 149] on input "d. Assess the potential impact of the triggered risk on project objectives and …" at bounding box center [133, 147] width 0 height 4
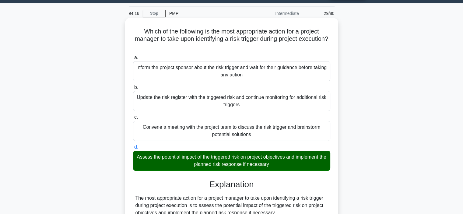
scroll to position [153, 0]
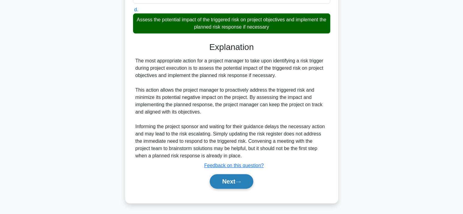
click at [227, 185] on button "Next" at bounding box center [231, 181] width 43 height 15
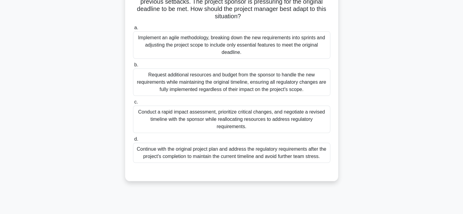
scroll to position [78, 0]
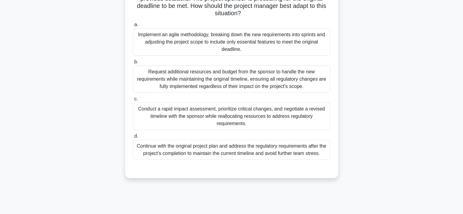
click at [288, 111] on div "Conduct a rapid impact assessment, prioritize critical changes, and negotiate a…" at bounding box center [231, 116] width 197 height 27
click at [133, 101] on input "c. Conduct a rapid impact assessment, prioritize critical changes, and negotiat…" at bounding box center [133, 99] width 0 height 4
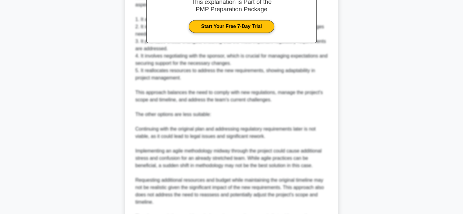
scroll to position [350, 0]
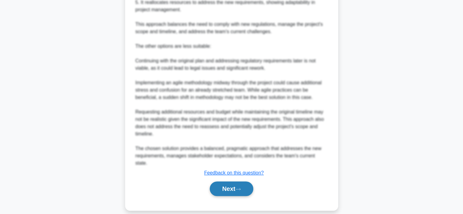
click at [226, 183] on button "Next" at bounding box center [231, 188] width 43 height 15
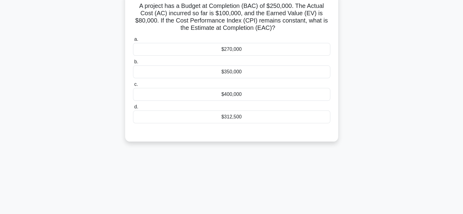
scroll to position [23, 0]
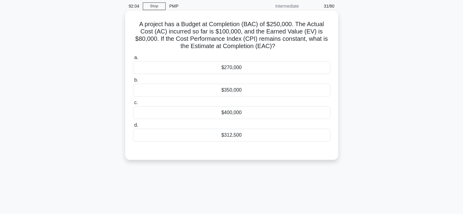
click at [228, 135] on div "$312,500" at bounding box center [231, 135] width 197 height 13
click at [133, 127] on input "d. $312,500" at bounding box center [133, 125] width 0 height 4
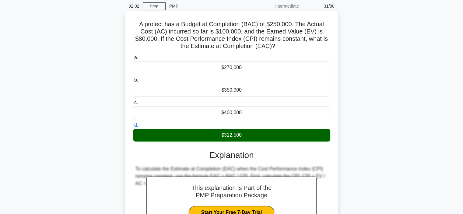
scroll to position [115, 0]
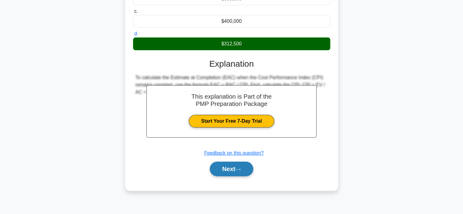
click at [236, 169] on button "Next" at bounding box center [231, 169] width 43 height 15
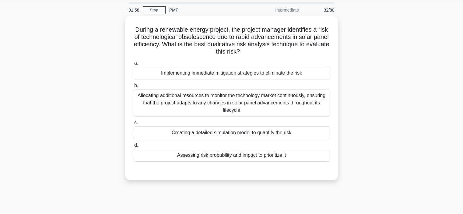
scroll to position [19, 0]
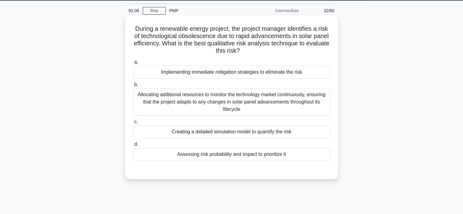
click at [232, 160] on div "a. Implementing immediate mitigation strategies to eliminate the risk b. c." at bounding box center [231, 109] width 204 height 105
click at [232, 154] on div "Assessing risk probability and impact to prioritize it" at bounding box center [231, 154] width 197 height 13
click at [133, 146] on input "d. Assessing risk probability and impact to prioritize it" at bounding box center [133, 144] width 0 height 4
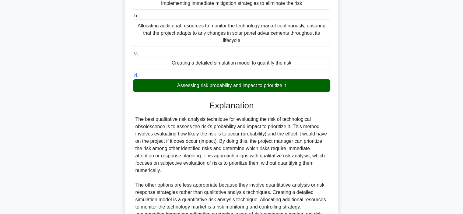
scroll to position [153, 0]
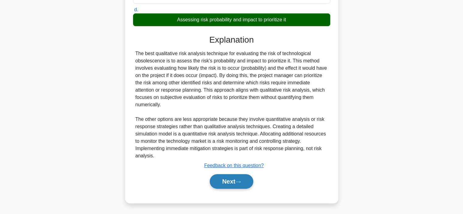
click at [227, 180] on button "Next" at bounding box center [231, 181] width 43 height 15
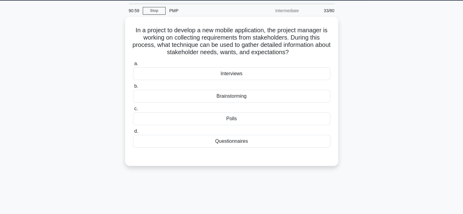
scroll to position [19, 0]
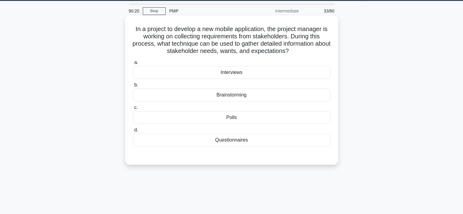
click at [243, 72] on div "Interviews" at bounding box center [231, 72] width 197 height 13
click at [133, 64] on input "a. Interviews" at bounding box center [133, 63] width 0 height 4
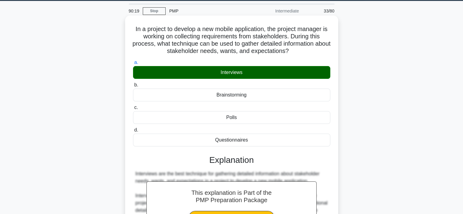
scroll to position [139, 0]
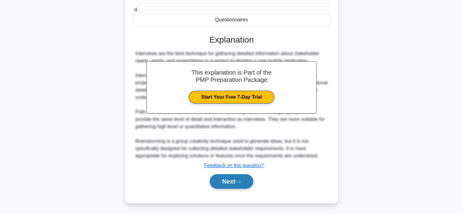
click at [227, 180] on button "Next" at bounding box center [231, 181] width 43 height 15
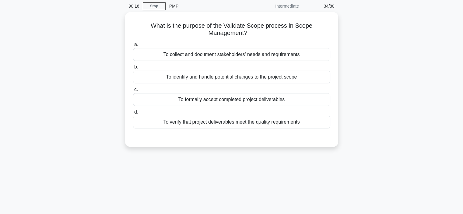
scroll to position [0, 0]
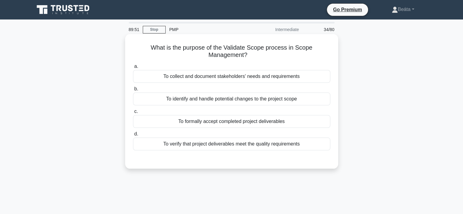
click at [218, 146] on div "To verify that project deliverables meet the quality requirements" at bounding box center [231, 143] width 197 height 13
click at [133, 136] on input "d. To verify that project deliverables meet the quality requirements" at bounding box center [133, 134] width 0 height 4
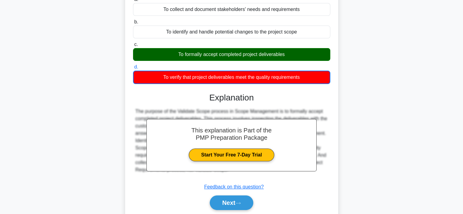
scroll to position [115, 0]
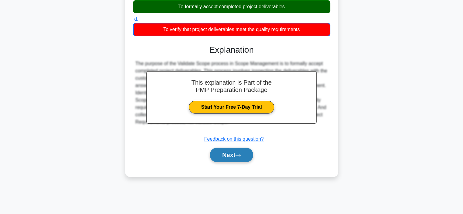
click at [225, 155] on button "Next" at bounding box center [231, 155] width 43 height 15
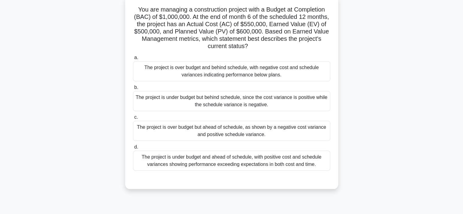
scroll to position [39, 0]
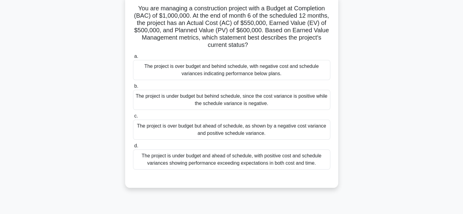
click at [224, 134] on div "The project is over budget but ahead of schedule, as shown by a negative cost v…" at bounding box center [231, 130] width 197 height 20
click at [133, 118] on input "c. The project is over budget but ahead of schedule, as shown by a negative cos…" at bounding box center [133, 116] width 0 height 4
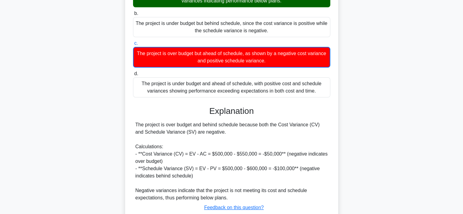
scroll to position [154, 0]
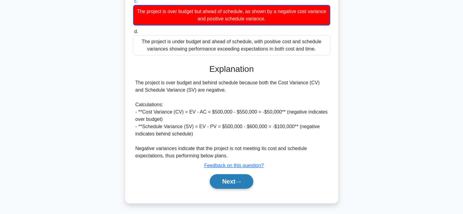
click at [227, 179] on button "Next" at bounding box center [231, 181] width 43 height 15
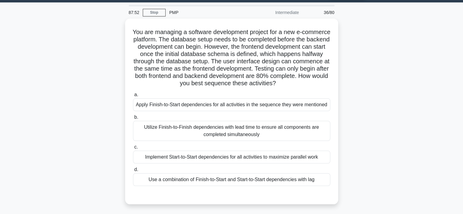
scroll to position [15, 0]
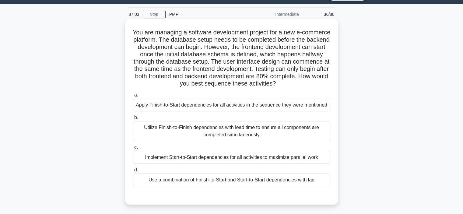
click at [251, 181] on div "Use a combination of Finish-to-Start and Start-to-Start dependencies with lag" at bounding box center [231, 179] width 197 height 13
click at [133, 172] on input "d. Use a combination of Finish-to-Start and Start-to-Start dependencies with lag" at bounding box center [133, 170] width 0 height 4
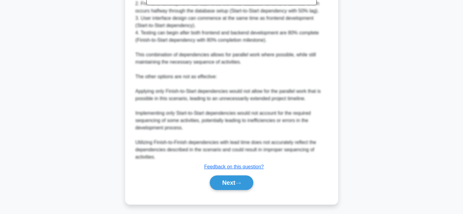
scroll to position [285, 0]
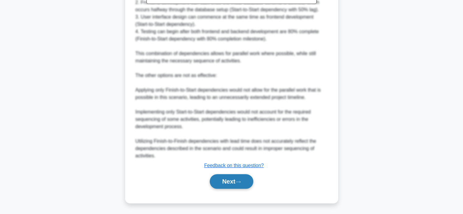
click at [225, 181] on button "Next" at bounding box center [231, 181] width 43 height 15
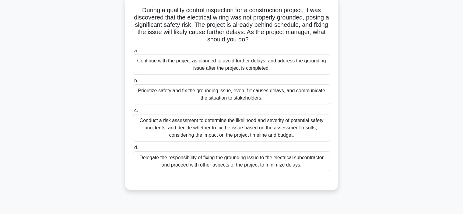
scroll to position [36, 0]
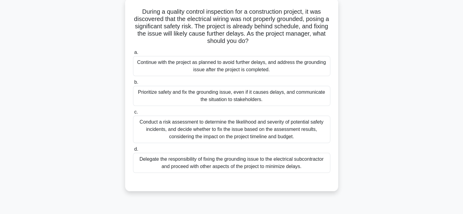
click at [210, 134] on div "Conduct a risk assessment to determine the likelihood and severity of potential…" at bounding box center [231, 129] width 197 height 27
click at [133, 114] on input "c. Conduct a risk assessment to determine the likelihood and severity of potent…" at bounding box center [133, 112] width 0 height 4
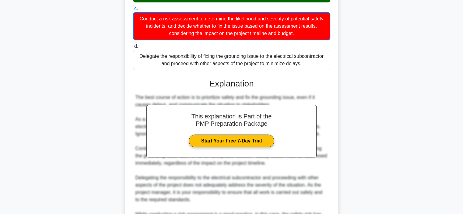
scroll to position [242, 0]
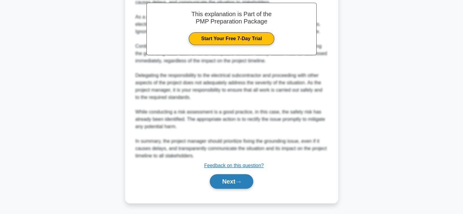
click at [228, 179] on button "Next" at bounding box center [231, 181] width 43 height 15
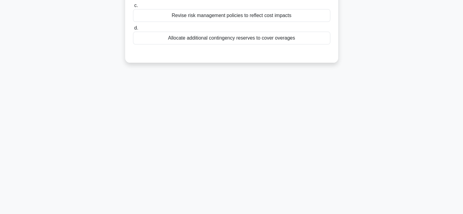
scroll to position [0, 0]
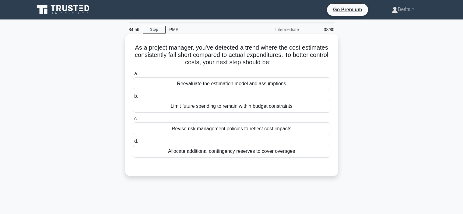
click at [253, 85] on div "Reevaluate the estimation model and assumptions" at bounding box center [231, 83] width 197 height 13
click at [133, 76] on input "a. Reevaluate the estimation model and assumptions" at bounding box center [133, 74] width 0 height 4
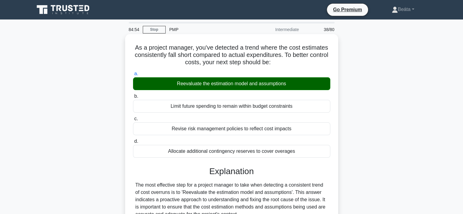
scroll to position [124, 0]
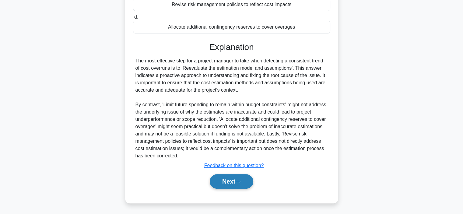
click at [228, 180] on button "Next" at bounding box center [231, 181] width 43 height 15
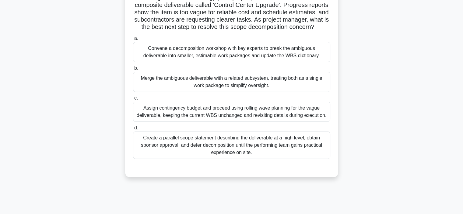
scroll to position [52, 0]
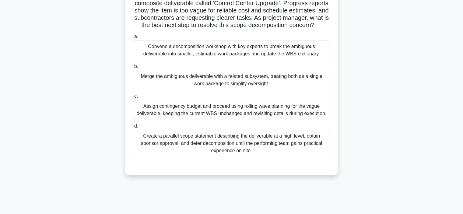
click at [247, 57] on div "Convene a decomposition workshop with key experts to break the ambiguous delive…" at bounding box center [231, 50] width 197 height 20
click at [133, 39] on input "a. Convene a decomposition workshop with key experts to break the ambiguous del…" at bounding box center [133, 37] width 0 height 4
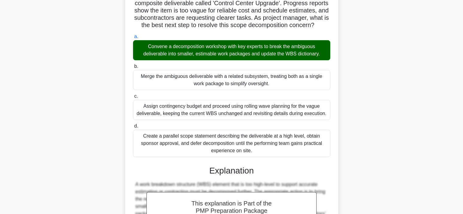
scroll to position [183, 0]
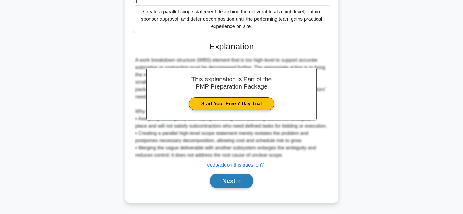
click at [235, 182] on button "Next" at bounding box center [231, 180] width 43 height 15
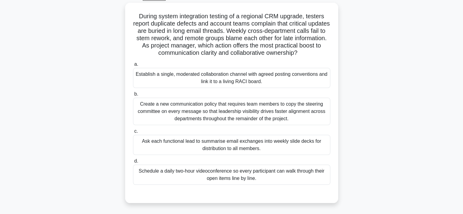
scroll to position [32, 0]
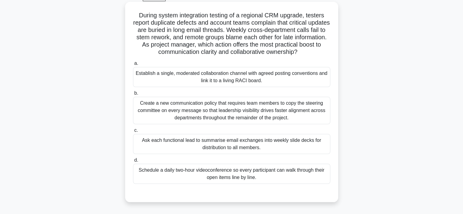
click at [255, 78] on div "Establish a single, moderated collaboration channel with agreed posting convent…" at bounding box center [231, 77] width 197 height 20
click at [133, 65] on input "a. Establish a single, moderated collaboration channel with agreed posting conv…" at bounding box center [133, 63] width 0 height 4
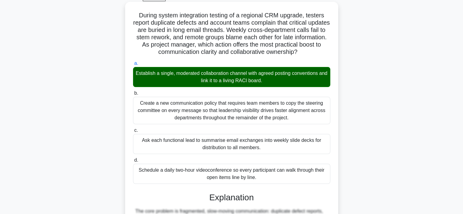
scroll to position [183, 0]
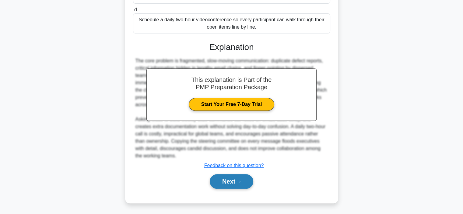
click at [229, 182] on button "Next" at bounding box center [231, 181] width 43 height 15
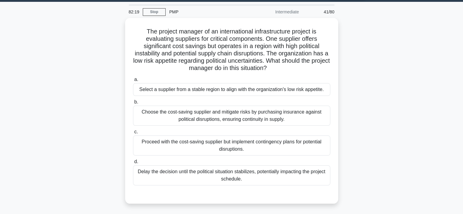
scroll to position [18, 0]
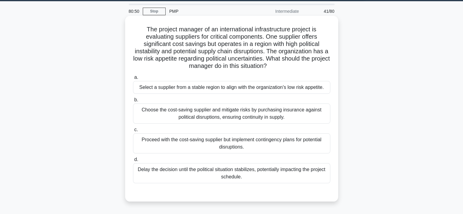
click at [275, 86] on div "Select a supplier from a stable region to align with the organization's low ris…" at bounding box center [231, 87] width 197 height 13
click at [133, 79] on input "a. Select a supplier from a stable region to align with the organization's low …" at bounding box center [133, 77] width 0 height 4
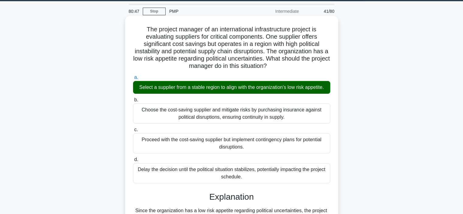
scroll to position [115, 0]
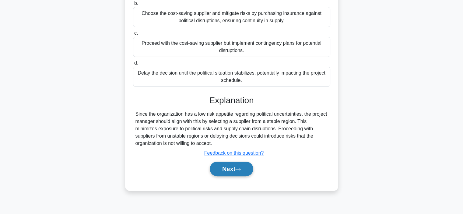
click at [240, 170] on icon at bounding box center [237, 169] width 5 height 3
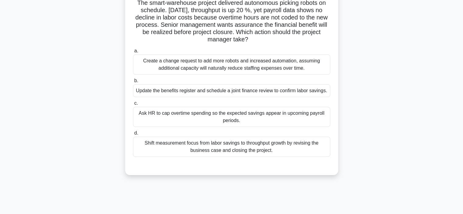
scroll to position [28, 0]
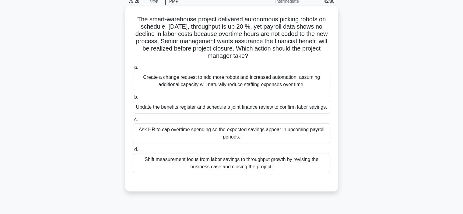
click at [303, 107] on div "Update the benefits register and schedule a joint finance review to confirm lab…" at bounding box center [231, 107] width 197 height 13
click at [133, 99] on input "b. Update the benefits register and schedule a joint finance review to confirm …" at bounding box center [133, 97] width 0 height 4
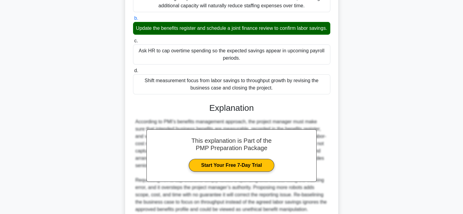
scroll to position [168, 0]
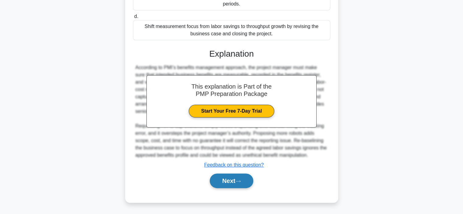
click at [232, 180] on button "Next" at bounding box center [231, 180] width 43 height 15
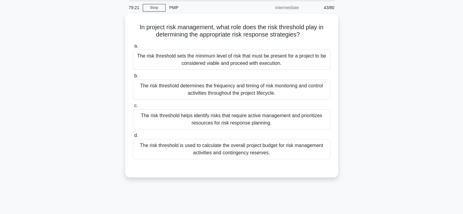
scroll to position [21, 0]
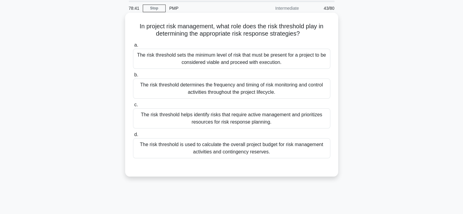
click at [303, 115] on div "The risk threshold helps identify risks that require active management and prio…" at bounding box center [231, 118] width 197 height 20
click at [133, 107] on input "c. The risk threshold helps identify risks that require active management and p…" at bounding box center [133, 105] width 0 height 4
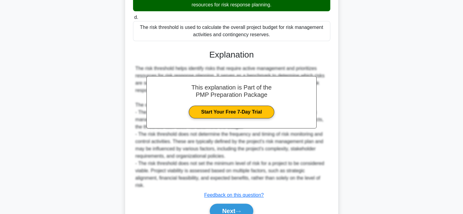
scroll to position [161, 0]
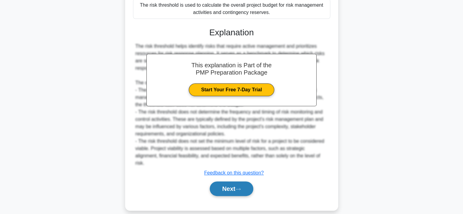
click at [229, 181] on button "Next" at bounding box center [231, 188] width 43 height 15
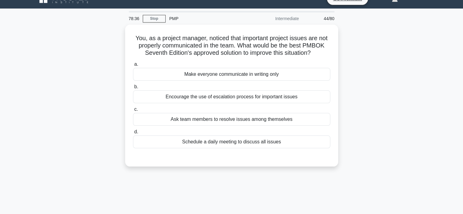
scroll to position [10, 0]
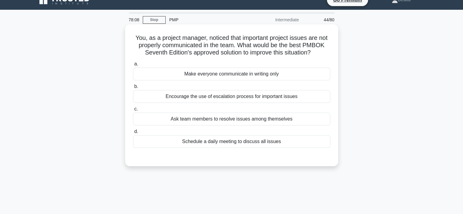
click at [281, 146] on div "Schedule a daily meeting to discuss all issues" at bounding box center [231, 141] width 197 height 13
click at [133, 134] on input "d. Schedule a daily meeting to discuss all issues" at bounding box center [133, 132] width 0 height 4
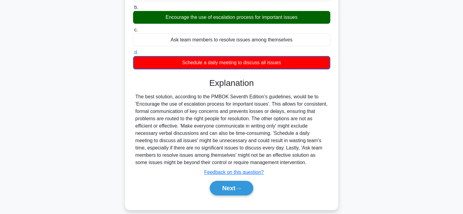
scroll to position [115, 0]
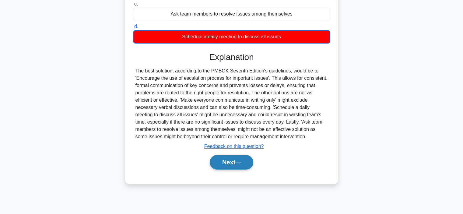
click at [228, 168] on button "Next" at bounding box center [231, 162] width 43 height 15
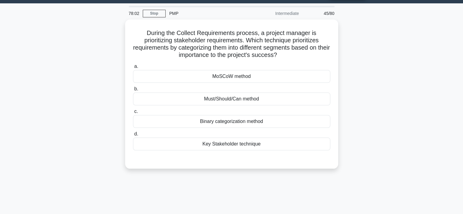
scroll to position [16, 0]
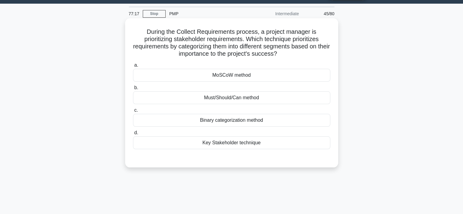
click at [279, 73] on div "MoSCoW method" at bounding box center [231, 75] width 197 height 13
click at [133, 67] on input "a. MoSCoW method" at bounding box center [133, 65] width 0 height 4
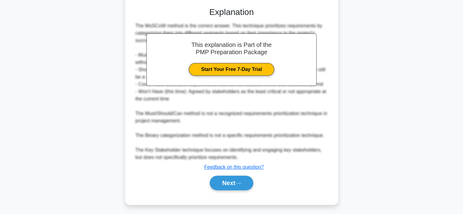
scroll to position [168, 0]
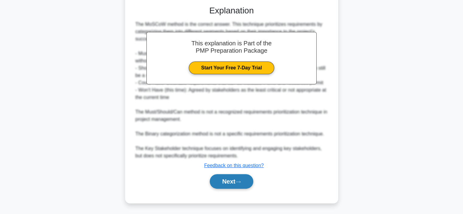
click at [241, 181] on icon at bounding box center [237, 181] width 5 height 3
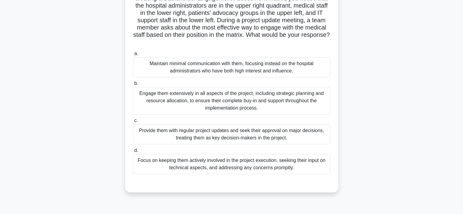
scroll to position [58, 0]
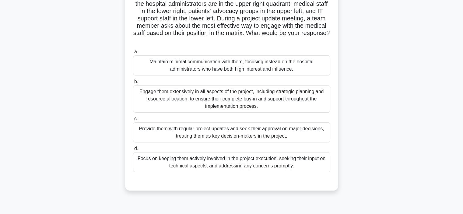
click at [297, 132] on div "Provide them with regular project updates and seek their approval on major deci…" at bounding box center [231, 132] width 197 height 20
click at [133, 121] on input "c. Provide them with regular project updates and seek their approval on major d…" at bounding box center [133, 119] width 0 height 4
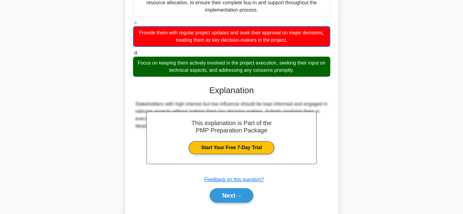
scroll to position [169, 0]
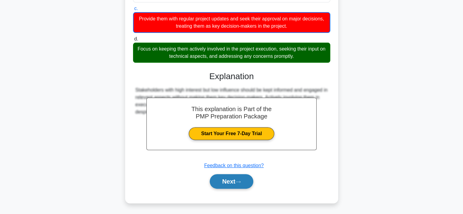
click at [249, 182] on button "Next" at bounding box center [231, 181] width 43 height 15
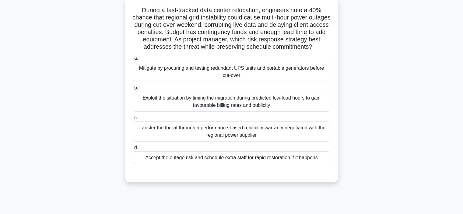
scroll to position [38, 0]
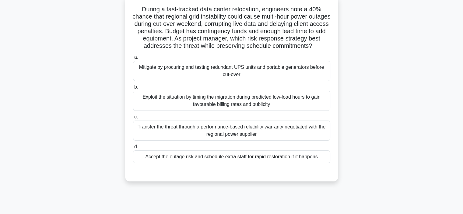
click at [281, 77] on div "Mitigate by procuring and testing redundant UPS units and portable generators b…" at bounding box center [231, 71] width 197 height 20
click at [133, 59] on input "a. Mitigate by procuring and testing redundant UPS units and portable generator…" at bounding box center [133, 57] width 0 height 4
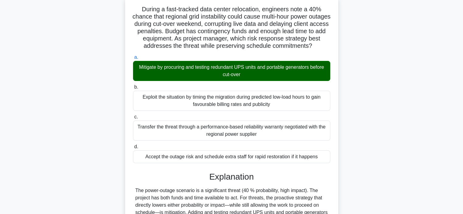
scroll to position [219, 0]
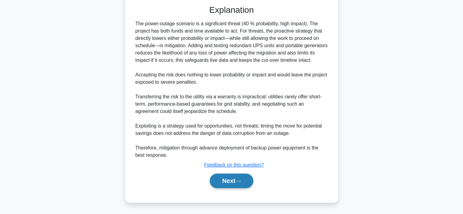
click at [231, 183] on button "Next" at bounding box center [231, 180] width 43 height 15
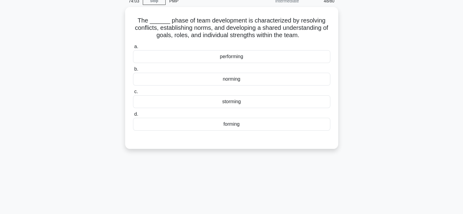
scroll to position [27, 0]
click at [239, 105] on div "storming" at bounding box center [231, 102] width 197 height 13
click at [133, 94] on input "c. storming" at bounding box center [133, 92] width 0 height 4
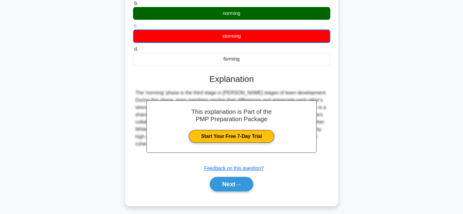
scroll to position [115, 0]
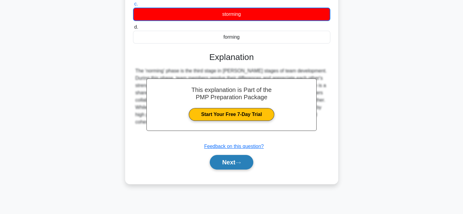
click at [228, 167] on button "Next" at bounding box center [231, 162] width 43 height 15
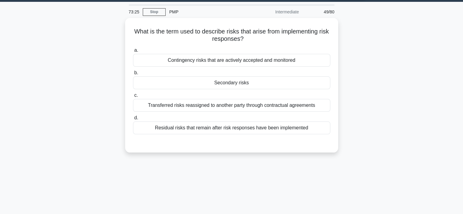
scroll to position [0, 0]
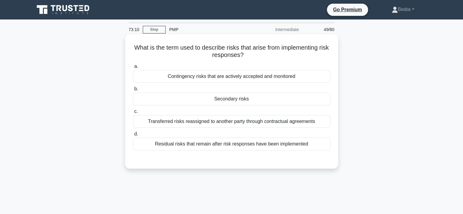
click at [260, 102] on div "Secondary risks" at bounding box center [231, 98] width 197 height 13
click at [133, 91] on input "b. Secondary risks" at bounding box center [133, 89] width 0 height 4
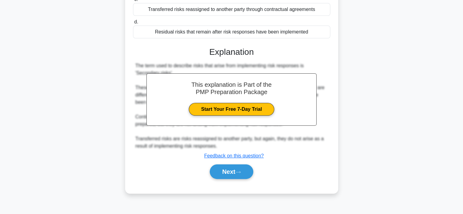
scroll to position [115, 0]
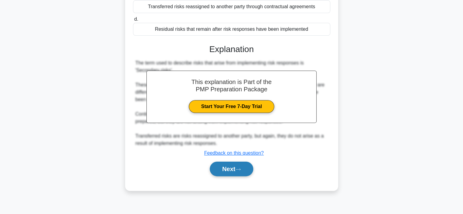
click at [236, 170] on button "Next" at bounding box center [231, 169] width 43 height 15
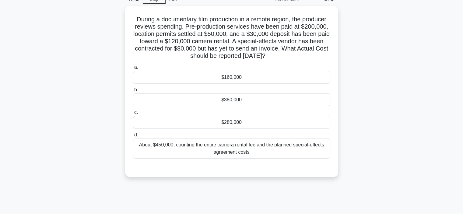
scroll to position [30, 0]
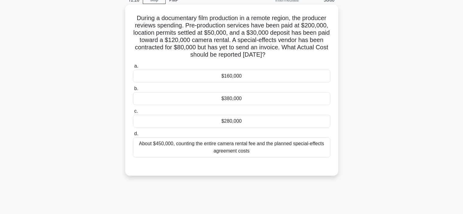
click at [252, 120] on div "$280,000" at bounding box center [231, 121] width 197 height 13
click at [133, 113] on input "c. $280,000" at bounding box center [133, 111] width 0 height 4
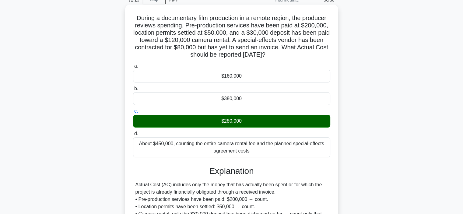
scroll to position [131, 0]
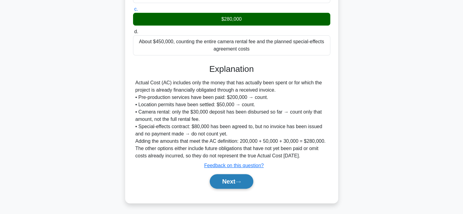
click at [236, 184] on button "Next" at bounding box center [231, 181] width 43 height 15
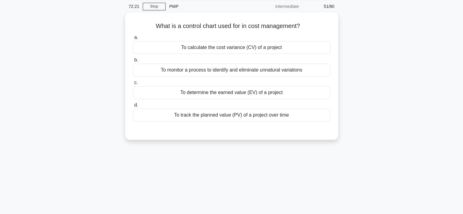
scroll to position [23, 0]
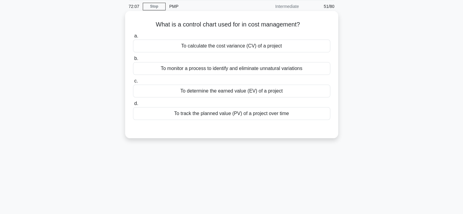
click at [250, 69] on div "To monitor a process to identify and eliminate unnatural variations" at bounding box center [231, 68] width 197 height 13
click at [133, 61] on input "b. To monitor a process to identify and eliminate unnatural variations" at bounding box center [133, 59] width 0 height 4
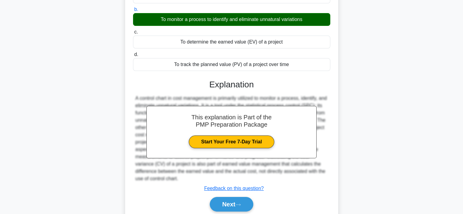
scroll to position [115, 0]
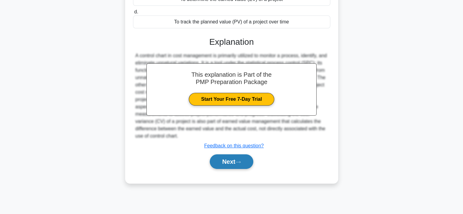
click at [241, 159] on button "Next" at bounding box center [231, 161] width 43 height 15
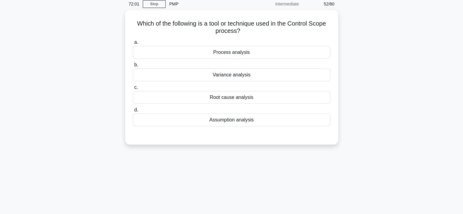
scroll to position [25, 0]
click at [261, 53] on div "Process analysis" at bounding box center [231, 51] width 197 height 13
click at [133, 43] on input "a. Process analysis" at bounding box center [133, 42] width 0 height 4
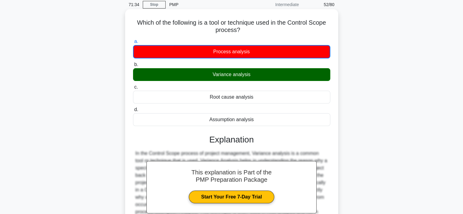
scroll to position [115, 0]
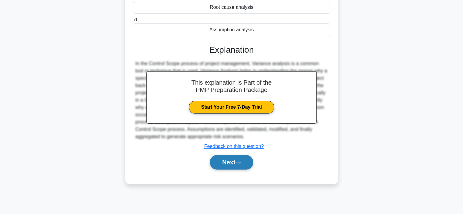
click at [241, 166] on button "Next" at bounding box center [231, 162] width 43 height 15
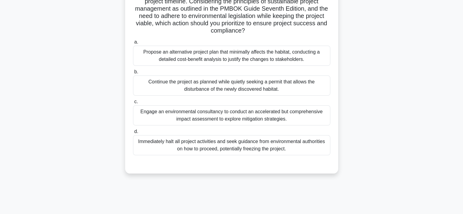
scroll to position [92, 0]
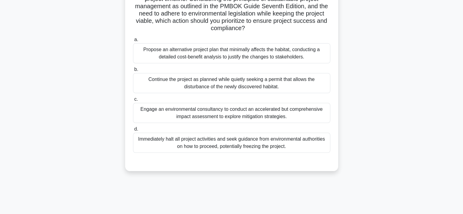
click at [306, 116] on div "Engage an environmental consultancy to conduct an accelerated but comprehensive…" at bounding box center [231, 113] width 197 height 20
click at [133, 101] on input "c. Engage an environmental consultancy to conduct an accelerated but comprehens…" at bounding box center [133, 99] width 0 height 4
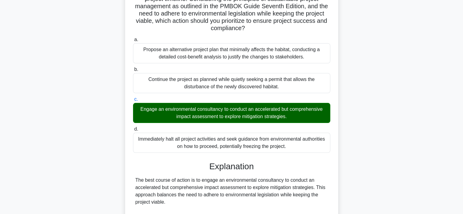
scroll to position [234, 0]
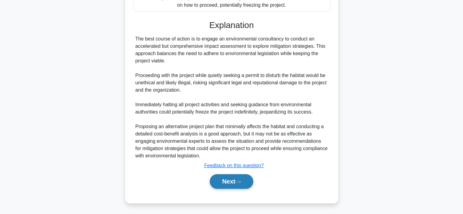
click at [234, 185] on button "Next" at bounding box center [231, 181] width 43 height 15
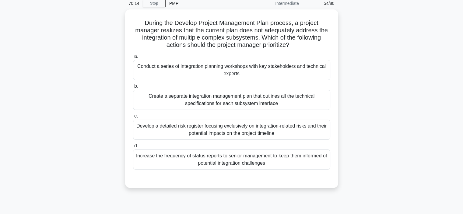
scroll to position [26, 0]
click at [230, 98] on div "Create a separate integration management plan that outlines all the technical s…" at bounding box center [231, 99] width 197 height 20
click at [133, 87] on input "b. Create a separate integration management plan that outlines all the technica…" at bounding box center [133, 85] width 0 height 4
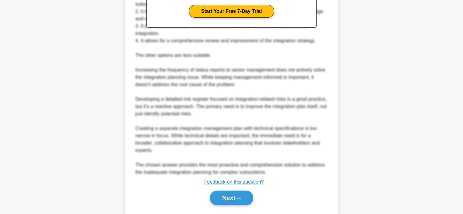
scroll to position [270, 0]
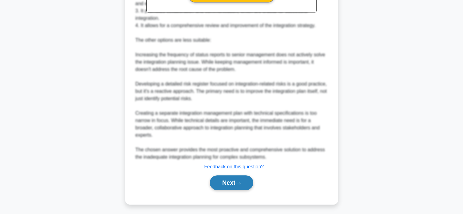
click at [224, 186] on button "Next" at bounding box center [231, 182] width 43 height 15
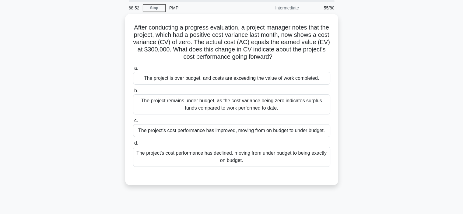
scroll to position [21, 0]
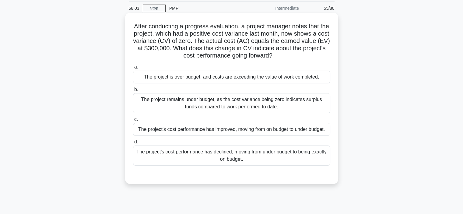
click at [219, 160] on div "The project's cost performance has declined, moving from under budget to being …" at bounding box center [231, 155] width 197 height 20
click at [133, 144] on input "d. The project's cost performance has declined, moving from under budget to bei…" at bounding box center [133, 142] width 0 height 4
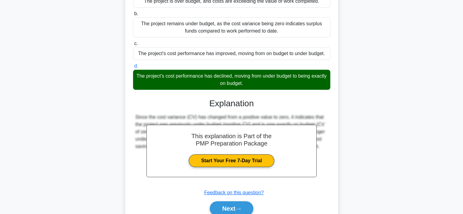
scroll to position [124, 0]
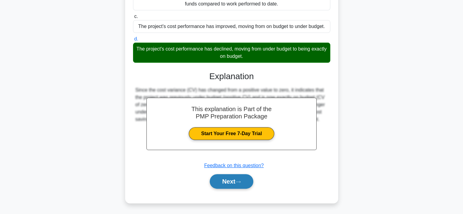
click at [223, 183] on button "Next" at bounding box center [231, 181] width 43 height 15
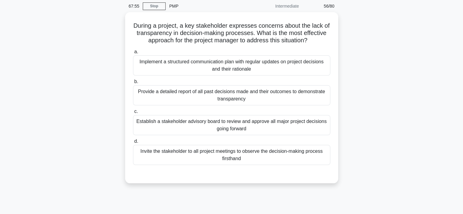
scroll to position [26, 0]
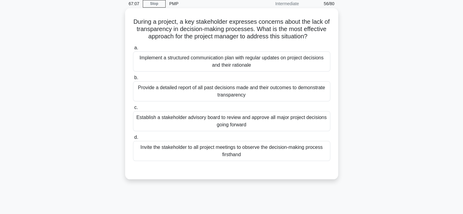
click at [243, 62] on div "Implement a structured communication plan with regular updates on project decis…" at bounding box center [231, 61] width 197 height 20
click at [133, 50] on input "a. Implement a structured communication plan with regular updates on project de…" at bounding box center [133, 48] width 0 height 4
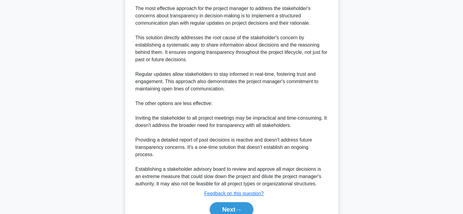
scroll to position [226, 0]
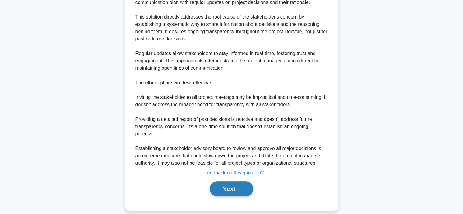
click at [228, 183] on button "Next" at bounding box center [231, 188] width 43 height 15
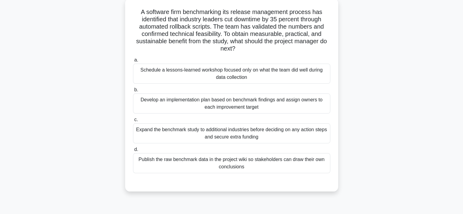
scroll to position [36, 0]
click at [216, 107] on div "Develop an implementation plan based on benchmark findings and assign owners to…" at bounding box center [231, 103] width 197 height 20
click at [133, 92] on input "b. Develop an implementation plan based on benchmark findings and assign owners…" at bounding box center [133, 90] width 0 height 4
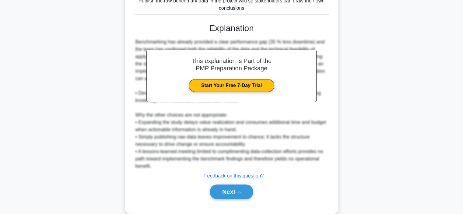
scroll to position [204, 0]
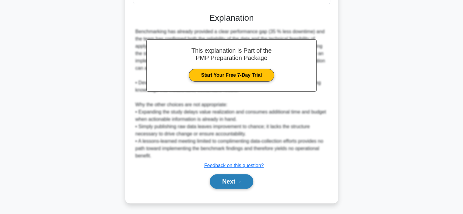
click at [228, 181] on button "Next" at bounding box center [231, 181] width 43 height 15
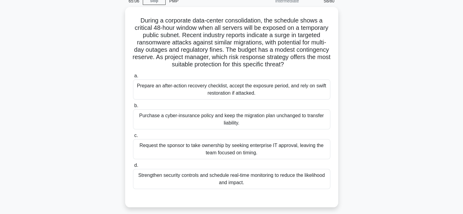
scroll to position [30, 0]
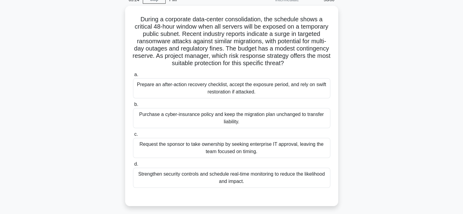
click at [228, 181] on div "Strengthen security controls and schedule real-time monitoring to reduce the li…" at bounding box center [231, 178] width 197 height 20
click at [133, 166] on input "d. Strengthen security controls and schedule real-time monitoring to reduce the…" at bounding box center [133, 164] width 0 height 4
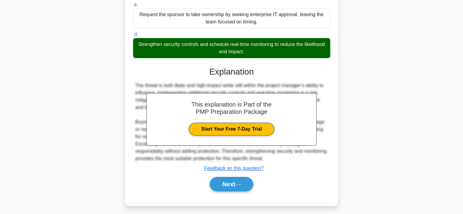
scroll to position [161, 0]
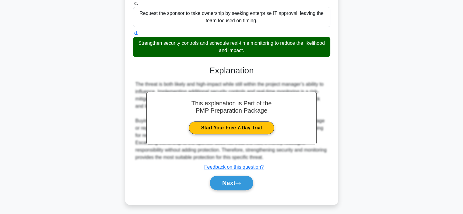
click at [228, 181] on button "Next" at bounding box center [231, 183] width 43 height 15
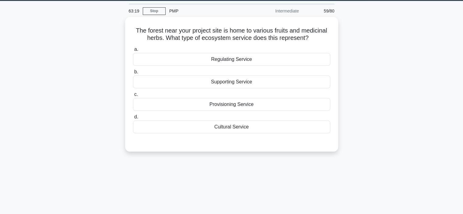
scroll to position [0, 0]
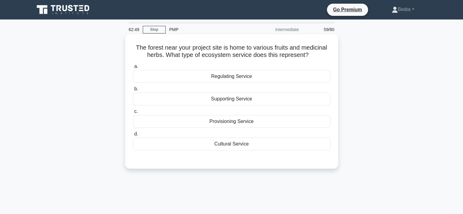
click at [228, 101] on div "Supporting Service" at bounding box center [231, 98] width 197 height 13
click at [133, 91] on input "b. Supporting Service" at bounding box center [133, 89] width 0 height 4
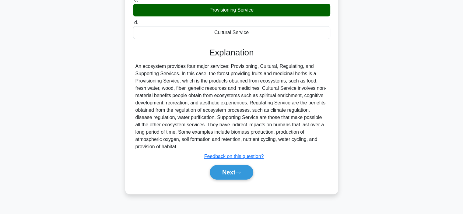
scroll to position [115, 0]
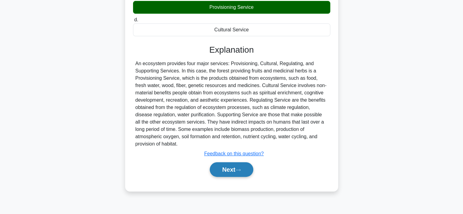
click at [229, 174] on button "Next" at bounding box center [231, 169] width 43 height 15
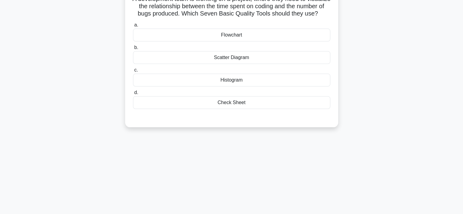
scroll to position [23, 0]
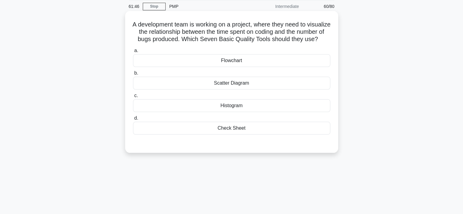
click at [247, 112] on div "Histogram" at bounding box center [231, 105] width 197 height 13
click at [133, 98] on input "c. Histogram" at bounding box center [133, 96] width 0 height 4
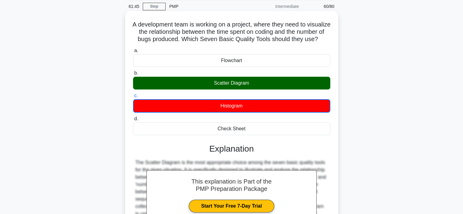
scroll to position [115, 0]
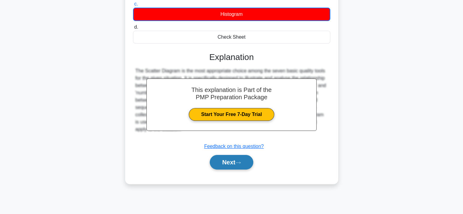
click at [232, 169] on button "Next" at bounding box center [231, 162] width 43 height 15
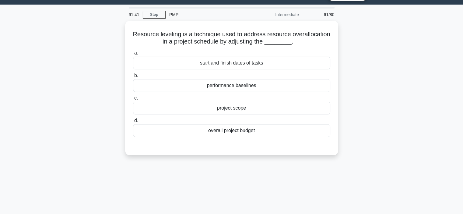
scroll to position [15, 0]
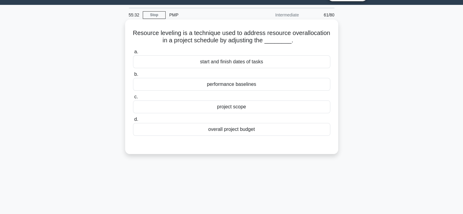
click at [232, 59] on div "start and finish dates of tasks" at bounding box center [231, 61] width 197 height 13
click at [133, 54] on input "a. start and finish dates of tasks" at bounding box center [133, 52] width 0 height 4
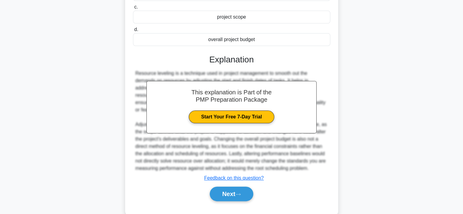
scroll to position [117, 0]
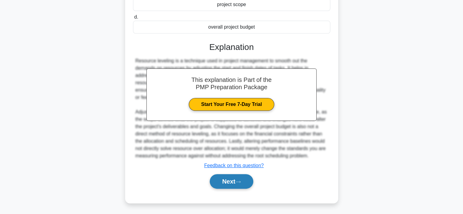
click at [238, 181] on icon at bounding box center [237, 181] width 5 height 3
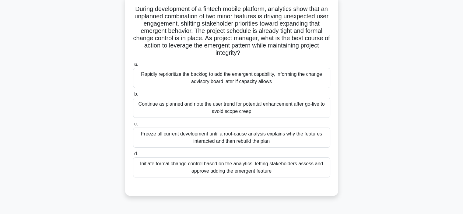
scroll to position [40, 0]
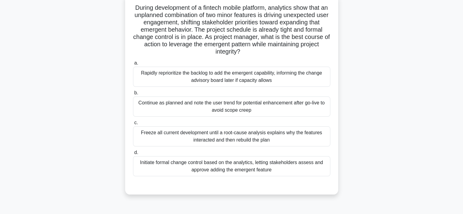
click at [300, 106] on div "Continue as planned and note the user trend for potential enhancement after go-…" at bounding box center [231, 106] width 197 height 20
click at [133, 95] on input "b. Continue as planned and note the user trend for potential enhancement after …" at bounding box center [133, 93] width 0 height 4
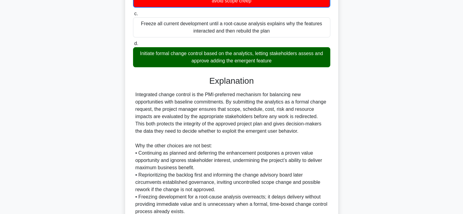
scroll to position [205, 0]
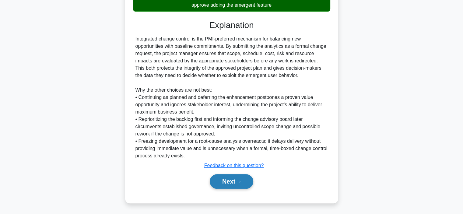
click at [232, 183] on button "Next" at bounding box center [231, 181] width 43 height 15
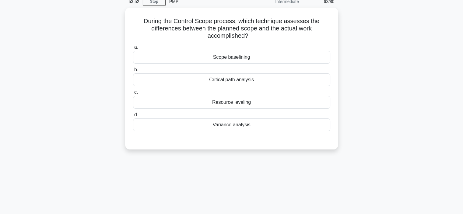
scroll to position [15, 0]
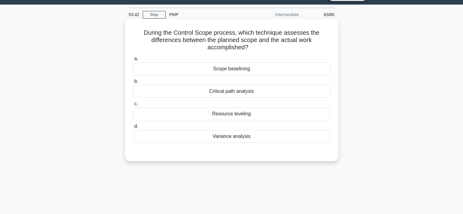
click at [242, 138] on div "Variance analysis" at bounding box center [231, 136] width 197 height 13
click at [133, 128] on input "d. Variance analysis" at bounding box center [133, 126] width 0 height 4
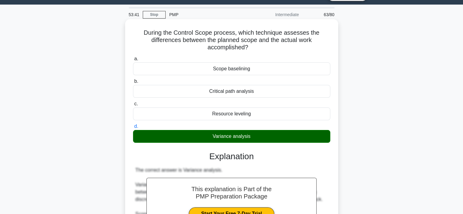
scroll to position [115, 0]
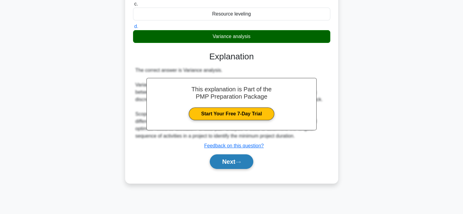
click at [231, 165] on button "Next" at bounding box center [231, 161] width 43 height 15
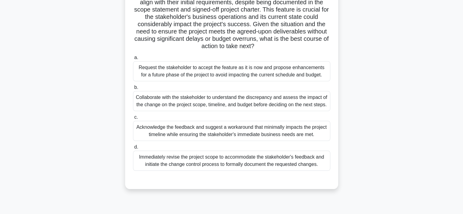
scroll to position [92, 0]
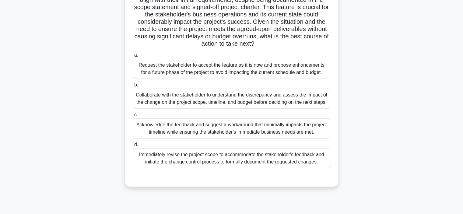
click at [281, 101] on div "Collaborate with the stakeholder to understand the discrepancy and assess the i…" at bounding box center [231, 99] width 197 height 20
click at [133, 87] on input "b. Collaborate with the stakeholder to understand the discrepancy and assess th…" at bounding box center [133, 85] width 0 height 4
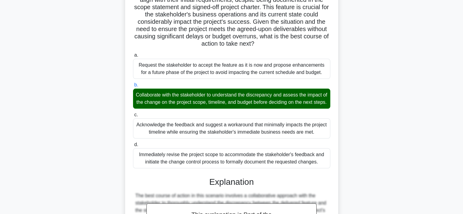
scroll to position [212, 0]
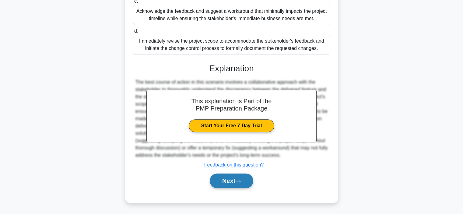
click at [225, 184] on button "Next" at bounding box center [231, 180] width 43 height 15
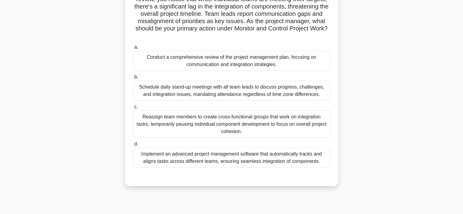
scroll to position [67, 0]
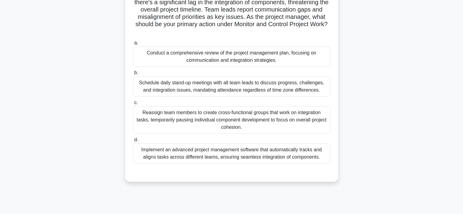
click at [274, 58] on div "Conduct a comprehensive review of the project management plan, focusing on comm…" at bounding box center [231, 57] width 197 height 20
click at [133, 45] on input "a. Conduct a comprehensive review of the project management plan, focusing on c…" at bounding box center [133, 43] width 0 height 4
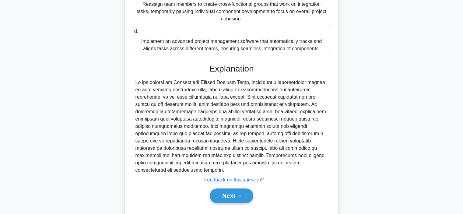
scroll to position [190, 0]
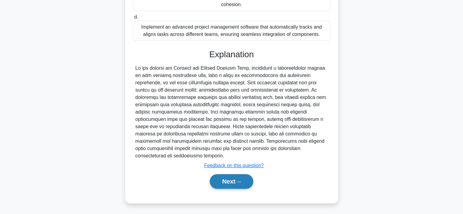
click at [224, 180] on button "Next" at bounding box center [231, 181] width 43 height 15
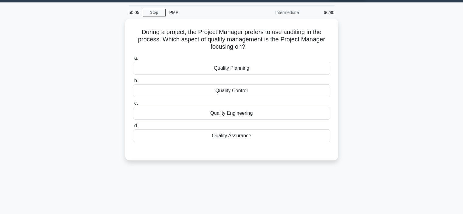
scroll to position [16, 0]
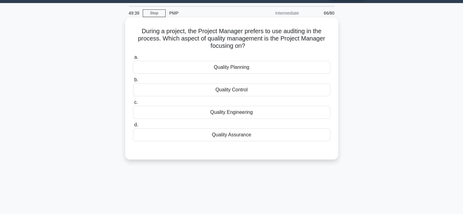
click at [254, 90] on div "Quality Control" at bounding box center [231, 89] width 197 height 13
click at [133, 82] on input "b. Quality Control" at bounding box center [133, 80] width 0 height 4
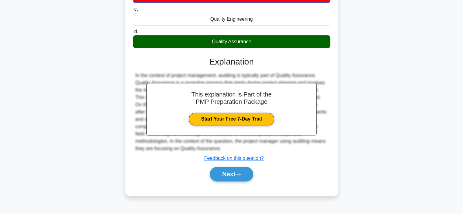
scroll to position [115, 0]
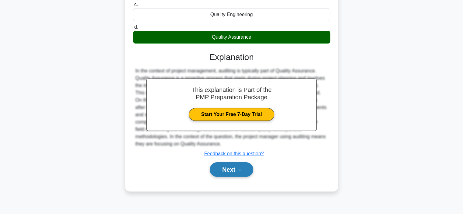
click at [222, 174] on button "Next" at bounding box center [231, 169] width 43 height 15
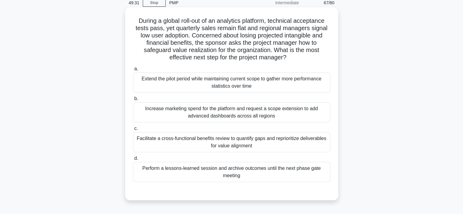
scroll to position [28, 0]
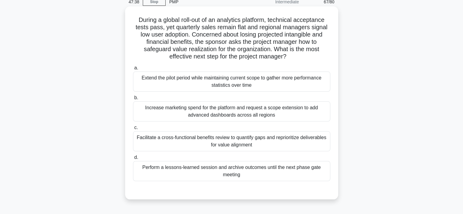
click at [284, 83] on div "Extend the pilot period while maintaining current scope to gather more performa…" at bounding box center [231, 81] width 197 height 20
click at [133, 70] on input "a. Extend the pilot period while maintaining current scope to gather more perfo…" at bounding box center [133, 68] width 0 height 4
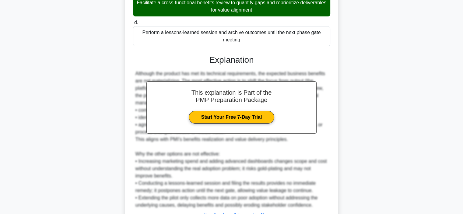
scroll to position [212, 0]
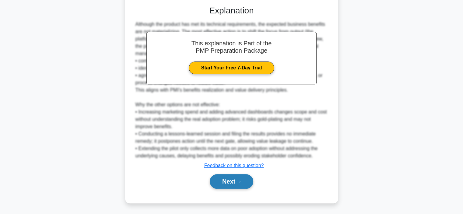
click at [235, 181] on button "Next" at bounding box center [231, 181] width 43 height 15
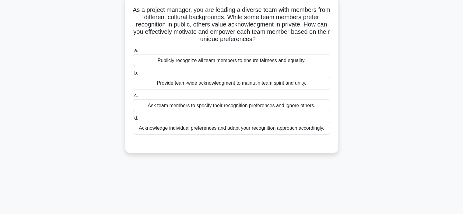
scroll to position [39, 0]
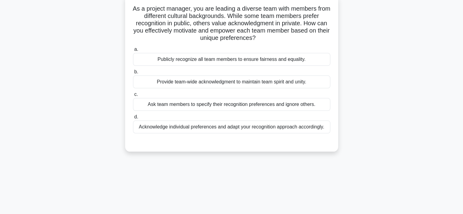
click at [242, 127] on div "Acknowledge individual preferences and adapt your recognition approach accordin…" at bounding box center [231, 126] width 197 height 13
click at [133, 119] on input "d. Acknowledge individual preferences and adapt your recognition approach accor…" at bounding box center [133, 117] width 0 height 4
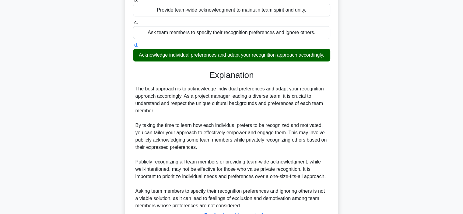
scroll to position [161, 0]
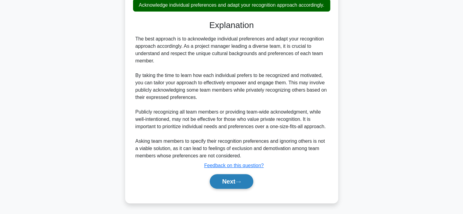
click at [226, 181] on button "Next" at bounding box center [231, 181] width 43 height 15
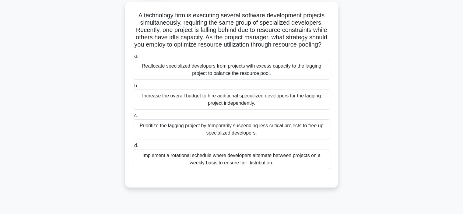
scroll to position [34, 0]
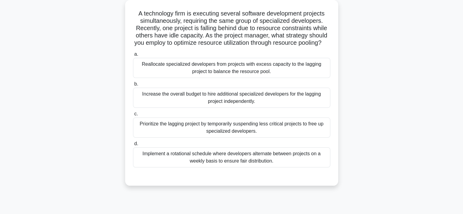
click at [279, 167] on div "Implement a rotational schedule where developers alternate between projects on …" at bounding box center [231, 157] width 197 height 20
click at [133, 146] on input "d. Implement a rotational schedule where developers alternate between projects …" at bounding box center [133, 144] width 0 height 4
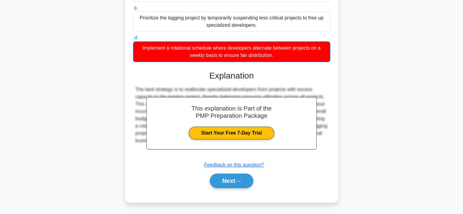
scroll to position [147, 0]
click at [238, 181] on icon at bounding box center [237, 180] width 5 height 3
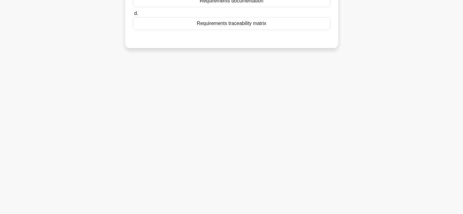
scroll to position [0, 0]
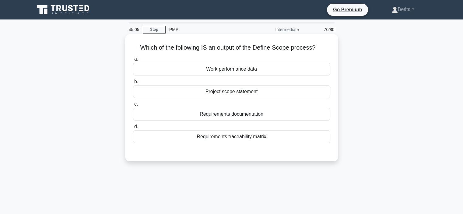
click at [238, 93] on div "Project scope statement" at bounding box center [231, 91] width 197 height 13
click at [133, 84] on input "b. Project scope statement" at bounding box center [133, 82] width 0 height 4
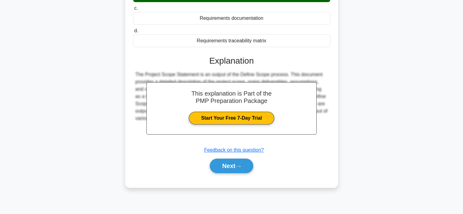
scroll to position [115, 0]
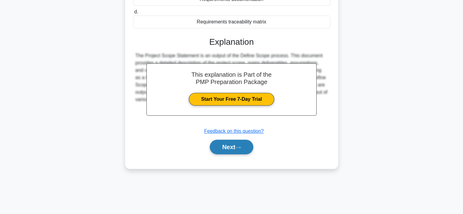
click at [237, 147] on button "Next" at bounding box center [231, 147] width 43 height 15
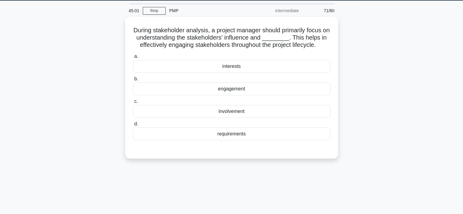
scroll to position [19, 0]
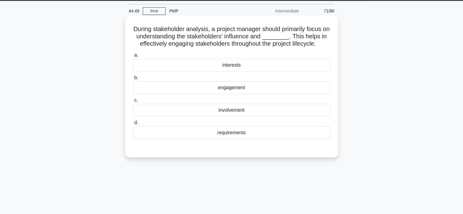
click at [244, 67] on div "interests" at bounding box center [231, 65] width 197 height 13
click at [133, 57] on input "a. interests" at bounding box center [133, 55] width 0 height 4
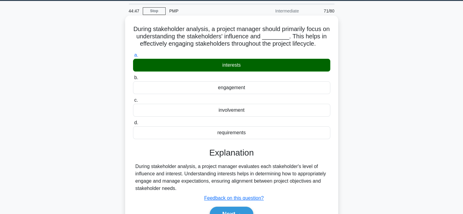
scroll to position [115, 0]
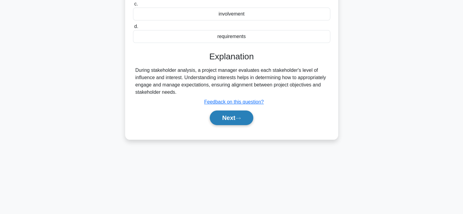
click at [233, 119] on button "Next" at bounding box center [231, 117] width 43 height 15
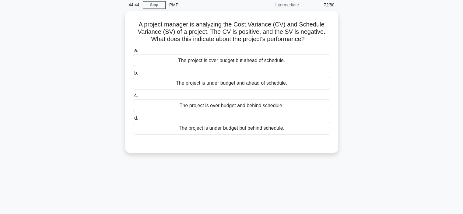
scroll to position [19, 0]
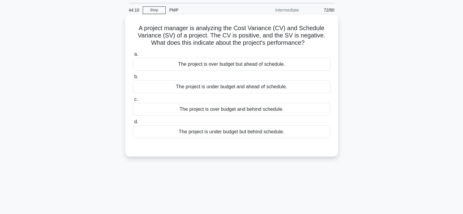
click at [217, 136] on div "The project is under budget but behind schedule." at bounding box center [231, 131] width 197 height 13
click at [133, 124] on input "d. The project is under budget but behind schedule." at bounding box center [133, 122] width 0 height 4
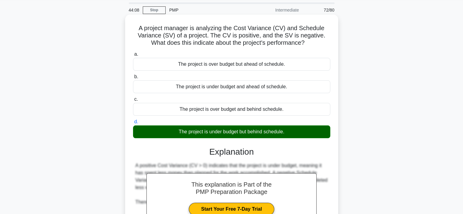
scroll to position [115, 0]
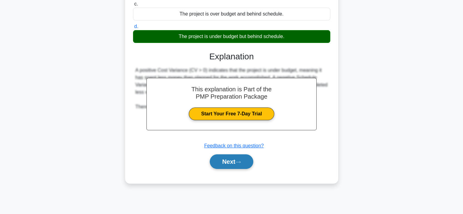
click at [223, 162] on button "Next" at bounding box center [231, 161] width 43 height 15
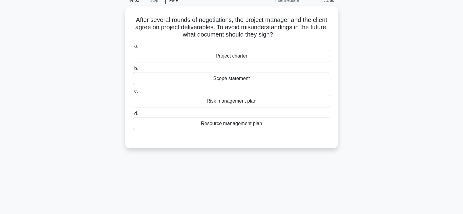
scroll to position [29, 0]
click at [247, 56] on div "Project charter" at bounding box center [231, 55] width 197 height 13
click at [133, 47] on input "a. Project charter" at bounding box center [133, 45] width 0 height 4
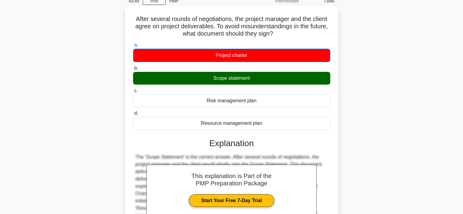
scroll to position [115, 0]
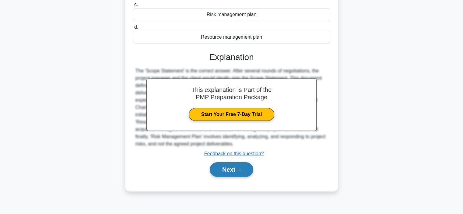
click at [228, 164] on button "Next" at bounding box center [231, 169] width 43 height 15
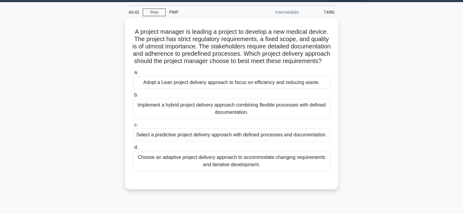
scroll to position [17, 0]
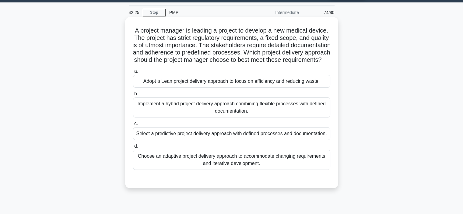
click at [282, 140] on div "Select a predictive project delivery approach with defined processes and docume…" at bounding box center [231, 133] width 197 height 13
click at [133, 126] on input "c. Select a predictive project delivery approach with defined processes and doc…" at bounding box center [133, 124] width 0 height 4
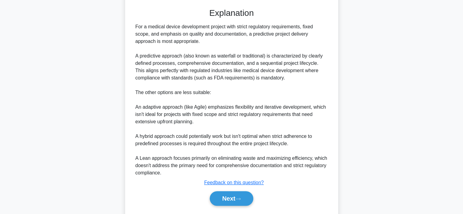
scroll to position [219, 0]
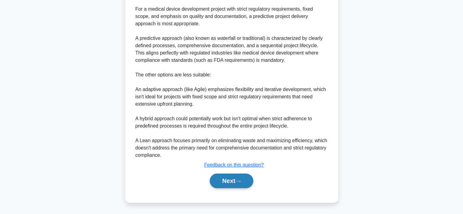
click at [237, 180] on button "Next" at bounding box center [231, 180] width 43 height 15
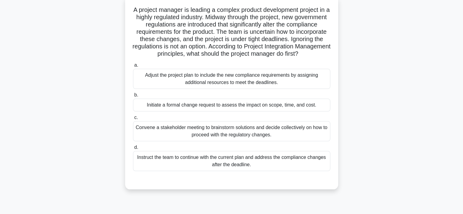
scroll to position [40, 0]
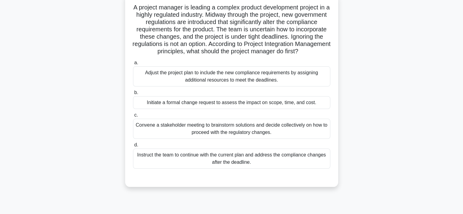
click at [260, 109] on div "Initiate a formal change request to assess the impact on scope, time, and cost." at bounding box center [231, 102] width 197 height 13
click at [133, 95] on input "b. Initiate a formal change request to assess the impact on scope, time, and co…" at bounding box center [133, 93] width 0 height 4
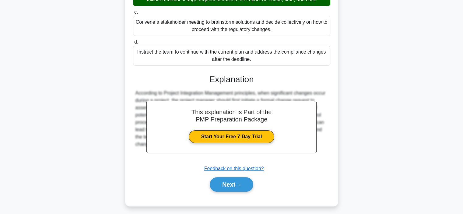
scroll to position [153, 0]
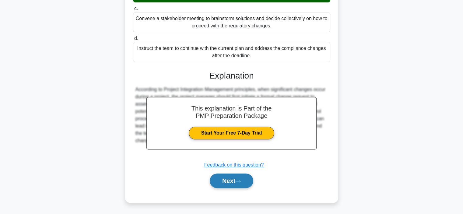
click at [236, 183] on button "Next" at bounding box center [231, 180] width 43 height 15
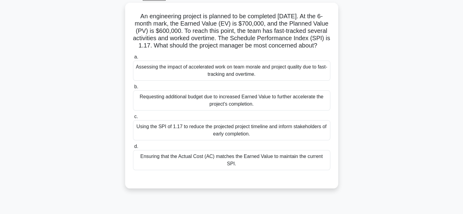
scroll to position [33, 0]
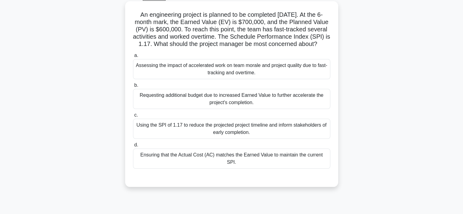
click at [276, 79] on div "Assessing the impact of accelerated work on team morale and project quality due…" at bounding box center [231, 69] width 197 height 20
click at [133, 57] on input "a. Assessing the impact of accelerated work on team morale and project quality …" at bounding box center [133, 56] width 0 height 4
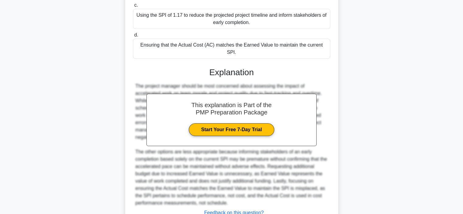
scroll to position [176, 0]
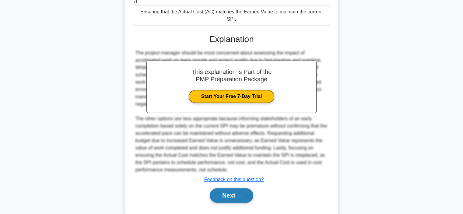
click at [237, 197] on button "Next" at bounding box center [231, 195] width 43 height 15
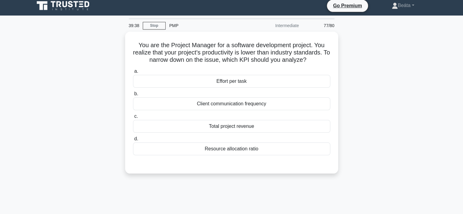
scroll to position [4, 0]
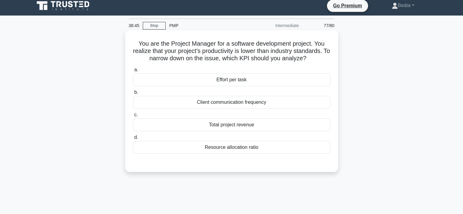
click at [228, 148] on div "Resource allocation ratio" at bounding box center [231, 147] width 197 height 13
click at [133, 139] on input "d. Resource allocation ratio" at bounding box center [133, 137] width 0 height 4
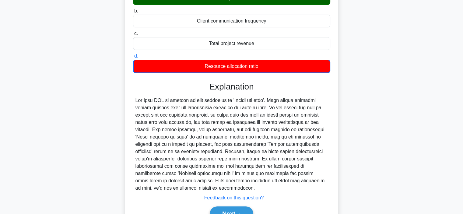
scroll to position [115, 0]
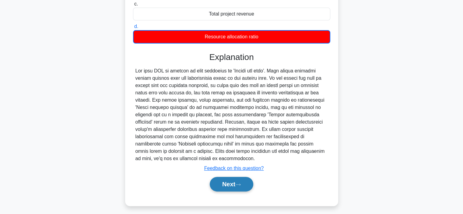
click at [230, 177] on button "Next" at bounding box center [231, 184] width 43 height 15
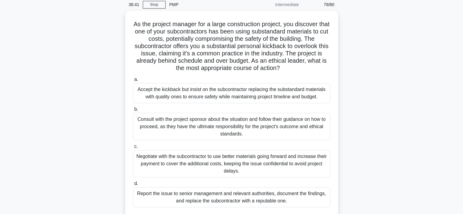
scroll to position [25, 0]
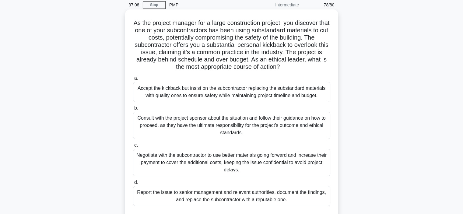
click at [240, 94] on div "Accept the kickback but insist on the subcontractor replacing the substandard m…" at bounding box center [231, 92] width 197 height 20
click at [133, 80] on input "a. Accept the kickback but insist on the subcontractor replacing the substandar…" at bounding box center [133, 78] width 0 height 4
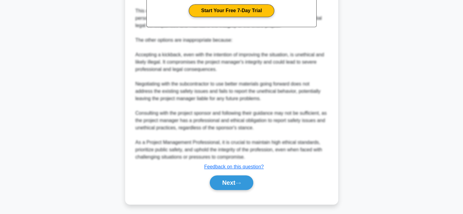
scroll to position [293, 0]
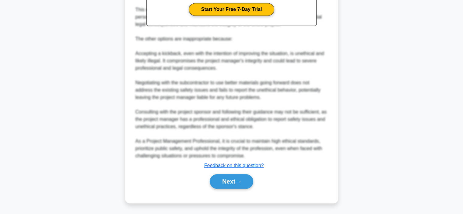
click at [228, 189] on button "Next" at bounding box center [231, 181] width 43 height 15
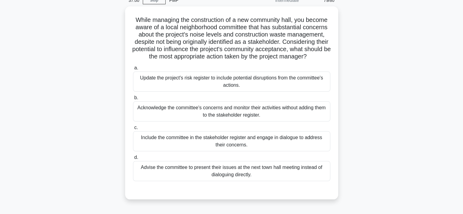
scroll to position [28, 0]
click at [256, 91] on div "Update the project's risk register to include potential disruptions from the co…" at bounding box center [231, 81] width 197 height 20
click at [133, 70] on input "a. Update the project's risk register to include potential disruptions from the…" at bounding box center [133, 68] width 0 height 4
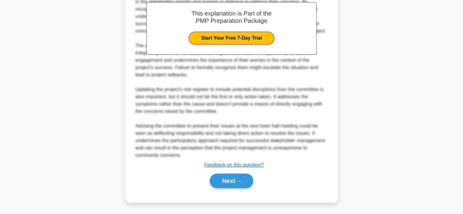
scroll to position [249, 0]
click at [220, 183] on button "Next" at bounding box center [231, 180] width 43 height 15
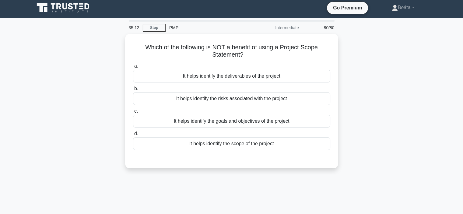
scroll to position [2, 0]
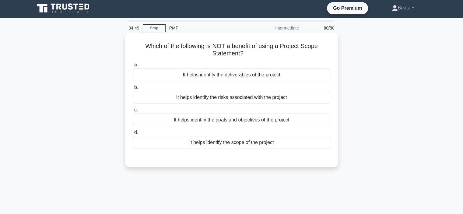
click at [245, 77] on div "It helps identify the deliverables of the project" at bounding box center [231, 74] width 197 height 13
click at [133, 67] on input "a. It helps identify the deliverables of the project" at bounding box center [133, 65] width 0 height 4
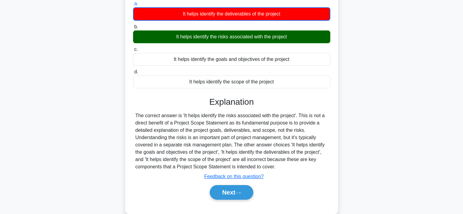
scroll to position [115, 0]
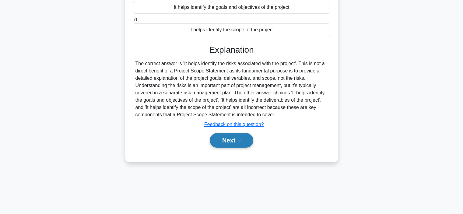
click at [228, 144] on button "Next" at bounding box center [231, 140] width 43 height 15
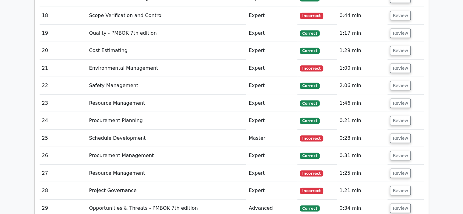
scroll to position [1627, 0]
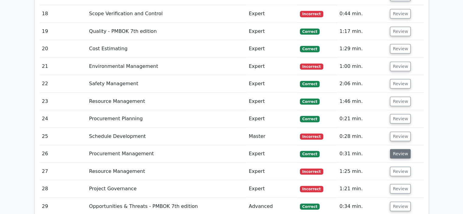
click at [398, 149] on button "Review" at bounding box center [400, 153] width 21 height 9
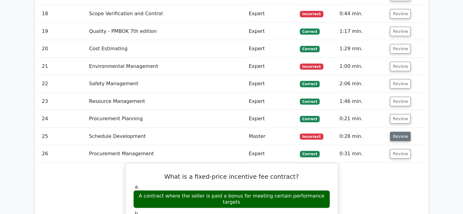
click at [398, 132] on button "Review" at bounding box center [400, 136] width 21 height 9
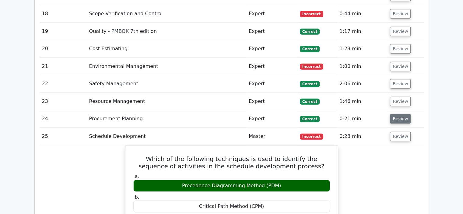
click at [405, 114] on button "Review" at bounding box center [400, 118] width 21 height 9
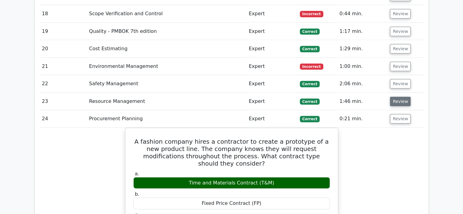
click at [402, 97] on button "Review" at bounding box center [400, 101] width 21 height 9
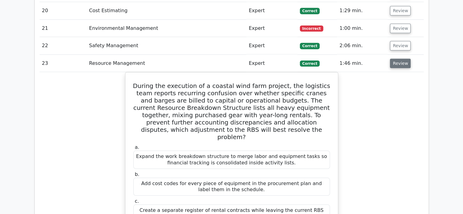
scroll to position [1665, 0]
